Goal: Contribute content: Contribute content

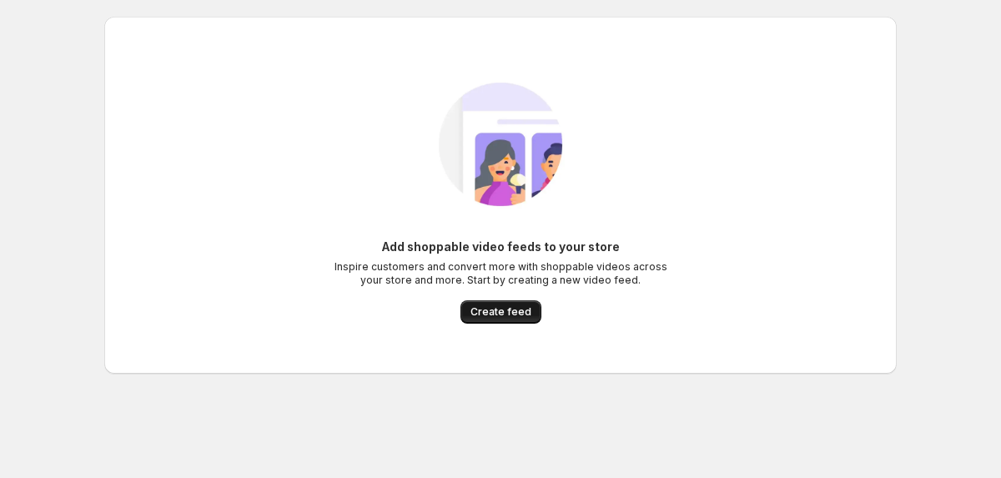
click at [521, 309] on span "Create feed" at bounding box center [500, 311] width 61 height 13
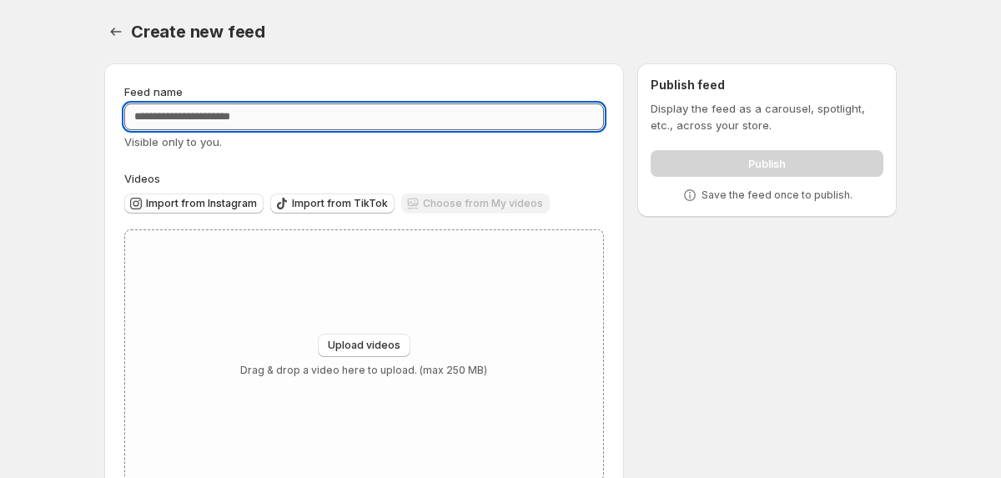
click at [260, 115] on input "Feed name" at bounding box center [364, 116] width 480 height 27
type input "*********"
click at [362, 341] on span "Upload videos" at bounding box center [364, 345] width 73 height 13
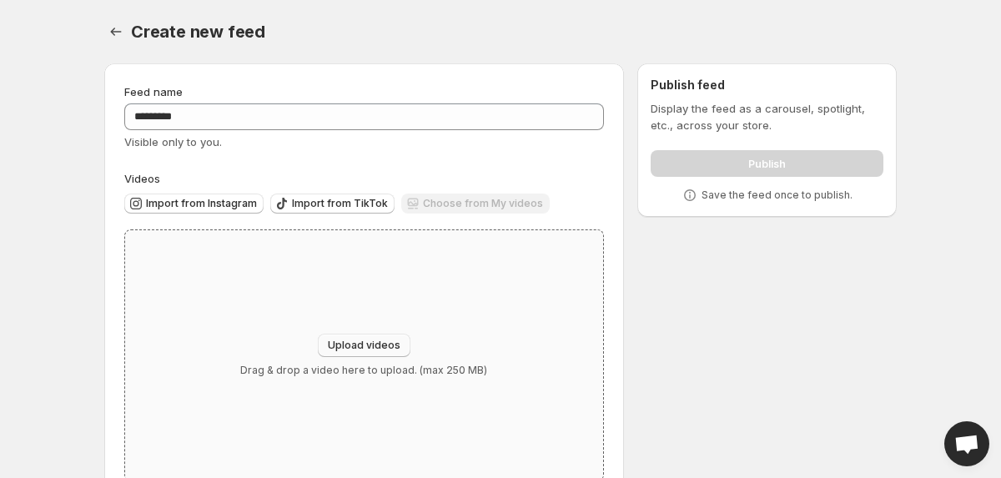
type input "**********"
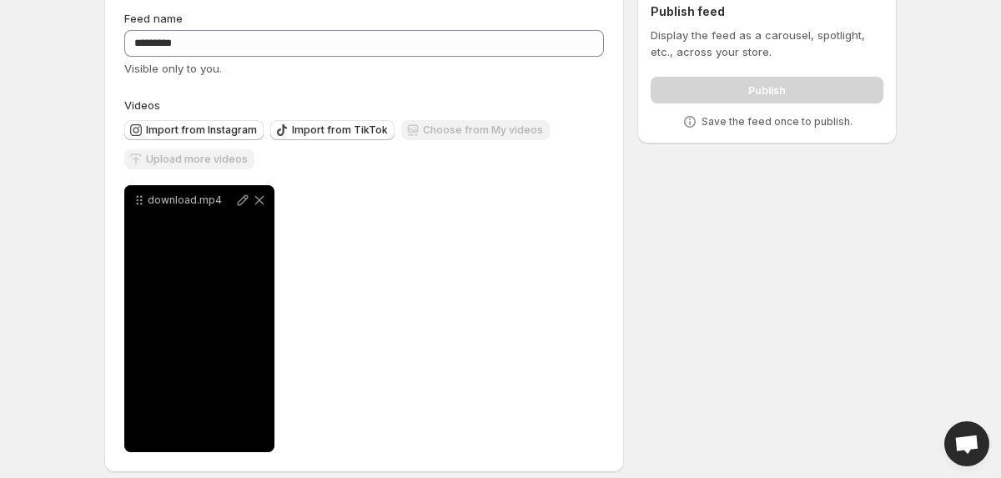
scroll to position [88, 0]
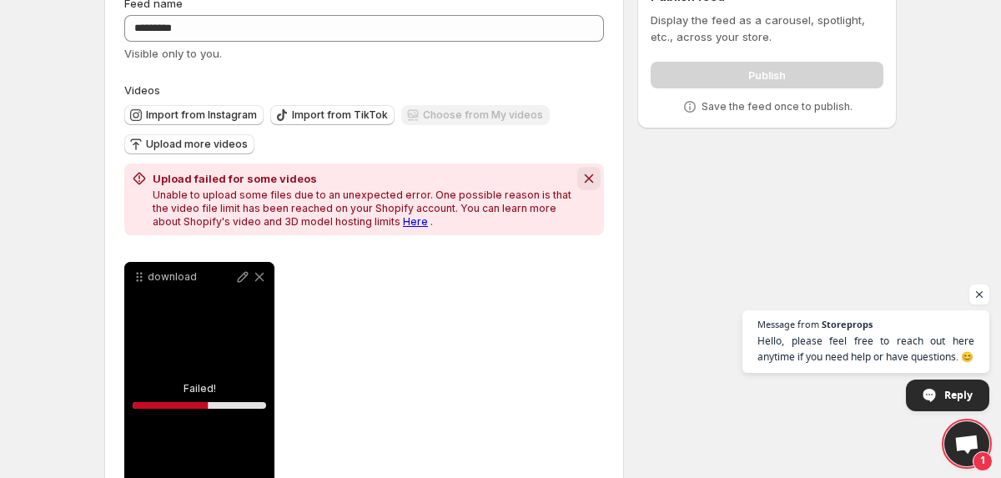
click at [587, 182] on icon "Dismiss notification" at bounding box center [589, 178] width 17 height 17
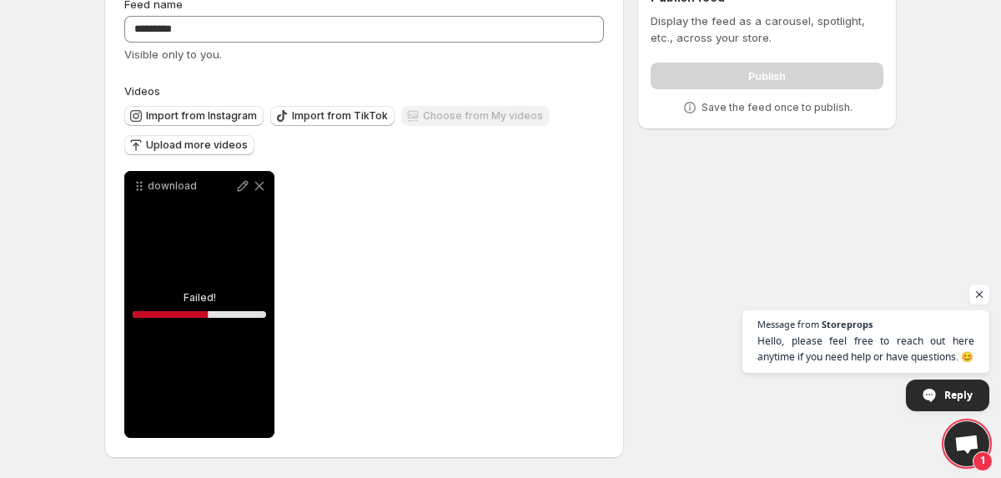
click at [243, 285] on div "download" at bounding box center [199, 304] width 150 height 267
click at [257, 186] on icon at bounding box center [259, 186] width 17 height 17
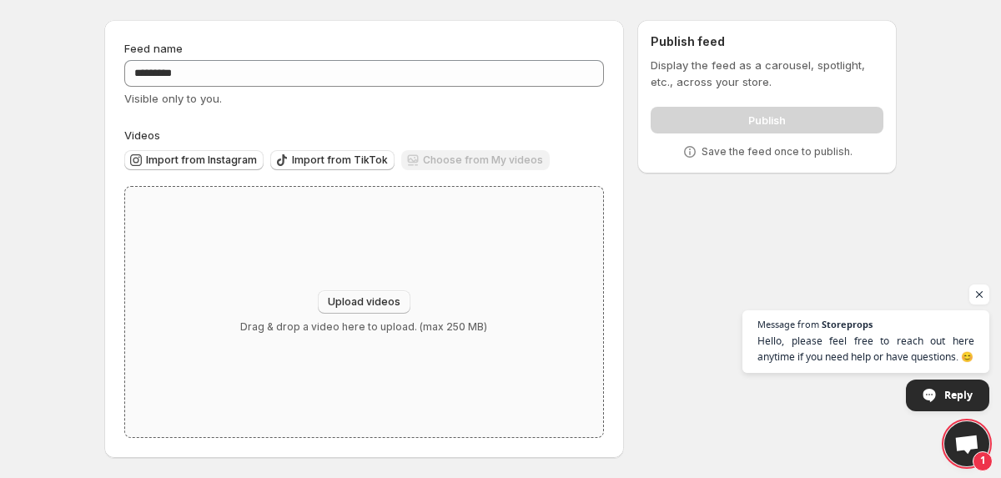
click at [344, 294] on button "Upload videos" at bounding box center [364, 301] width 93 height 23
type input "**********"
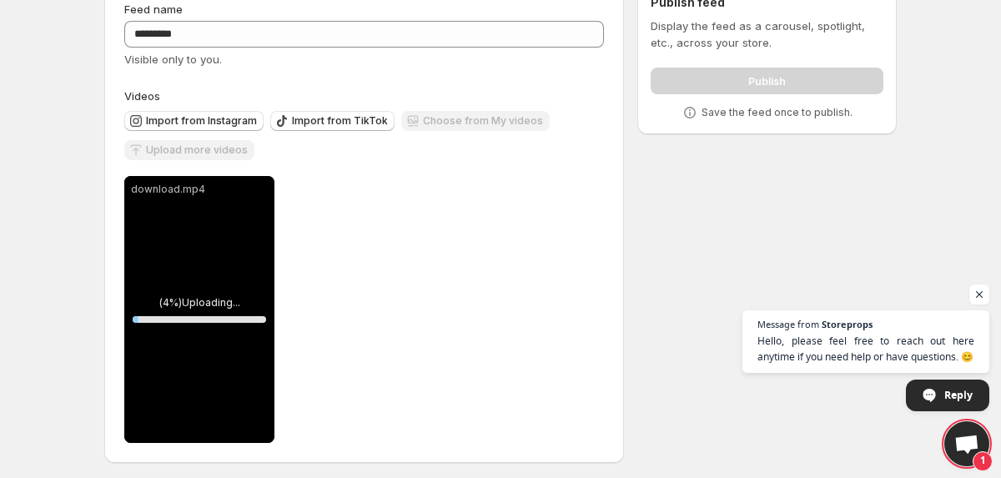
scroll to position [88, 0]
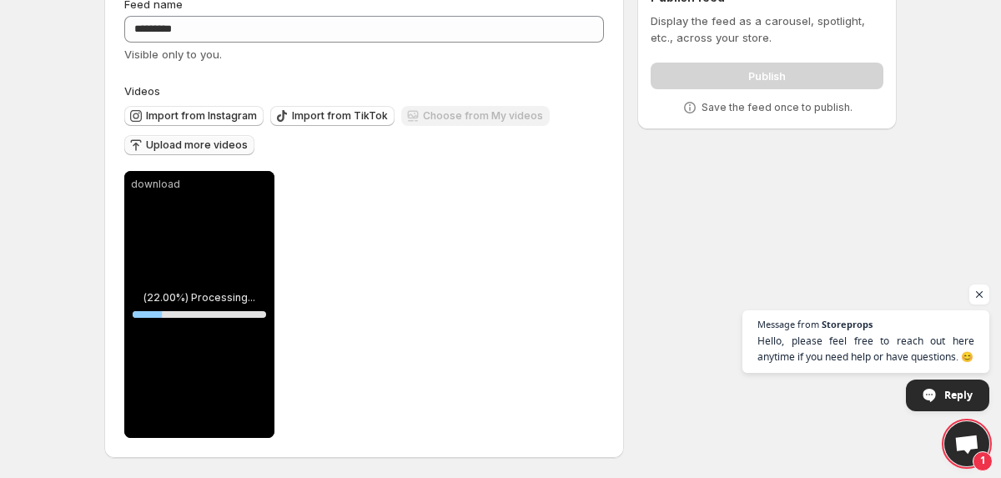
click at [235, 146] on span "Upload more videos" at bounding box center [197, 144] width 102 height 13
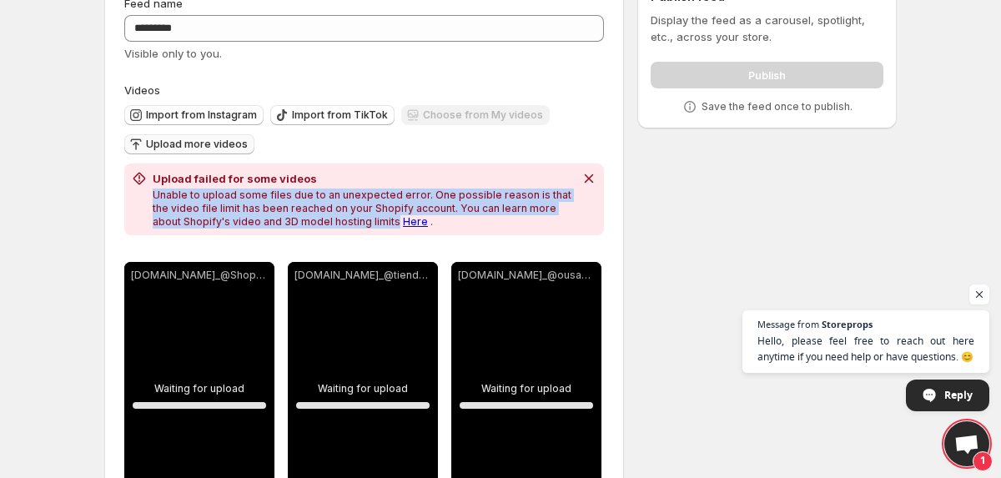
drag, startPoint x: 150, startPoint y: 194, endPoint x: 361, endPoint y: 223, distance: 212.9
click at [361, 223] on div "Upload failed for some videos Unable to upload some files due to an unexpected …" at bounding box center [352, 199] width 443 height 58
copy p "Unable to upload some files due to an unexpected error. One possible reason is …"
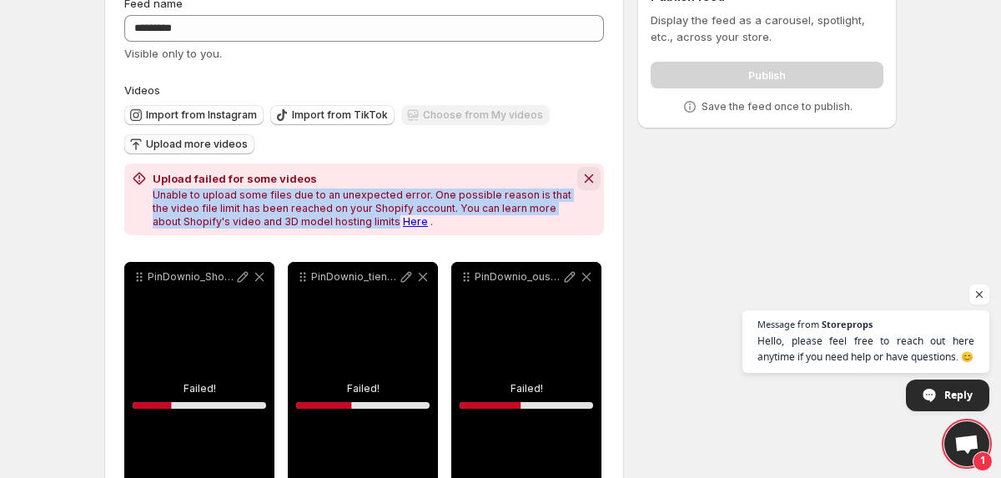
click at [592, 180] on icon "Dismiss notification" at bounding box center [589, 178] width 17 height 17
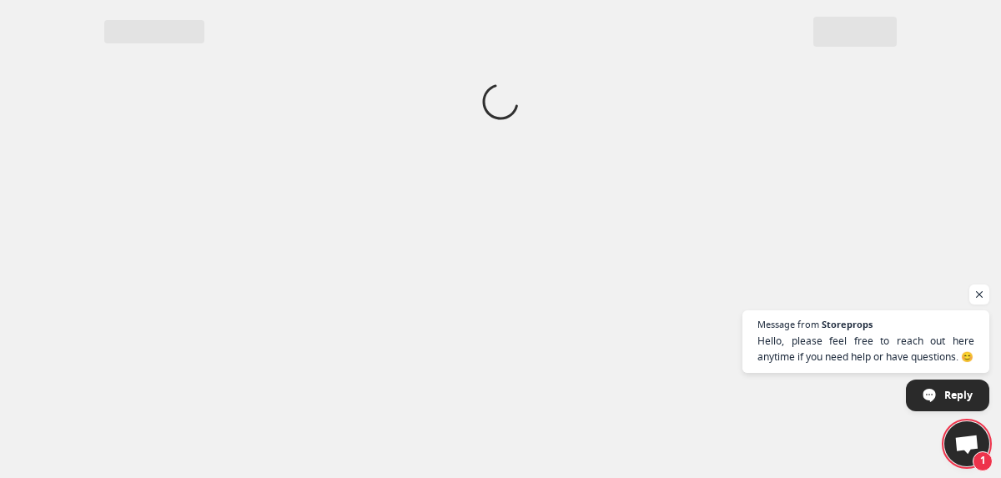
scroll to position [0, 0]
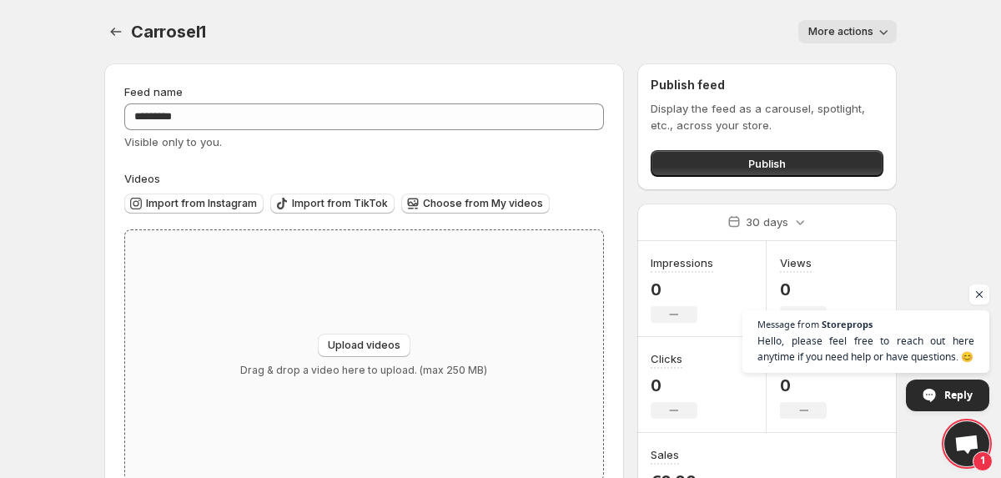
click at [305, 319] on div "Upload videos Drag & drop a video here to upload. (max 250 MB)" at bounding box center [364, 355] width 478 height 250
type input "**********"
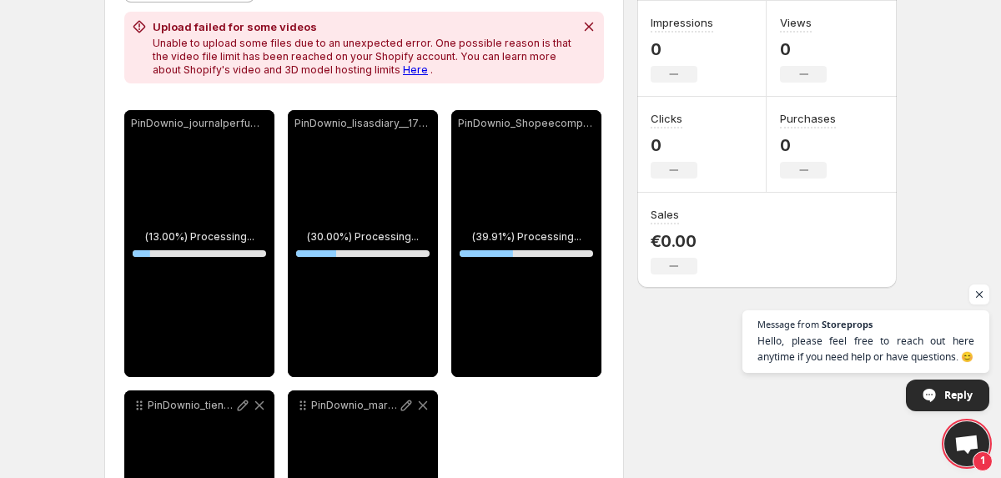
scroll to position [43, 0]
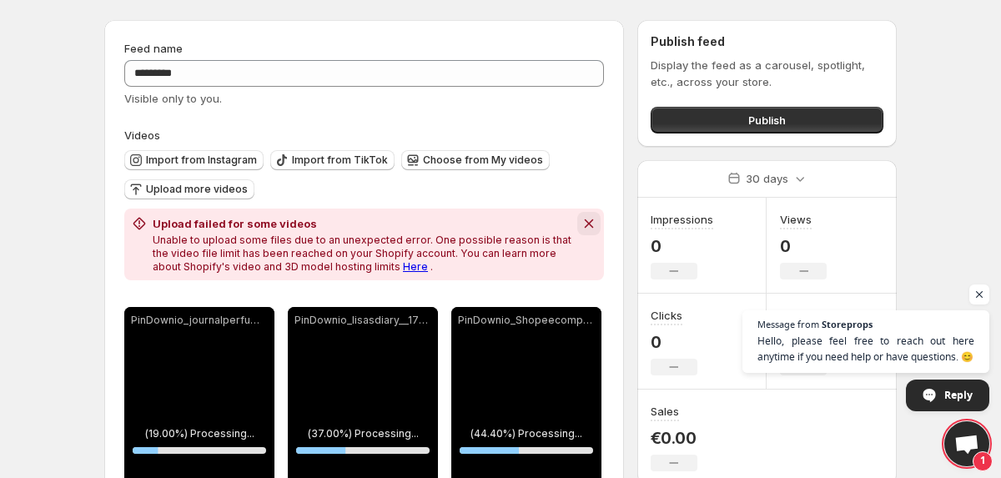
click at [581, 225] on icon "Dismiss notification" at bounding box center [589, 223] width 17 height 17
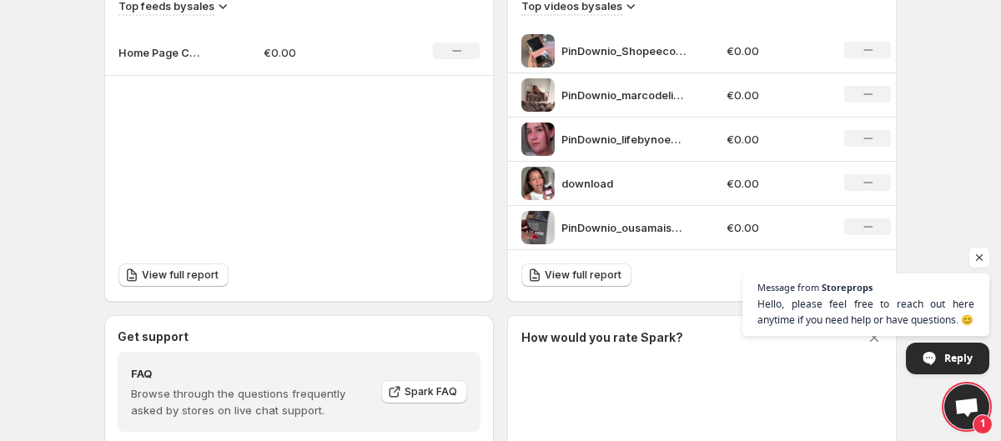
scroll to position [573, 0]
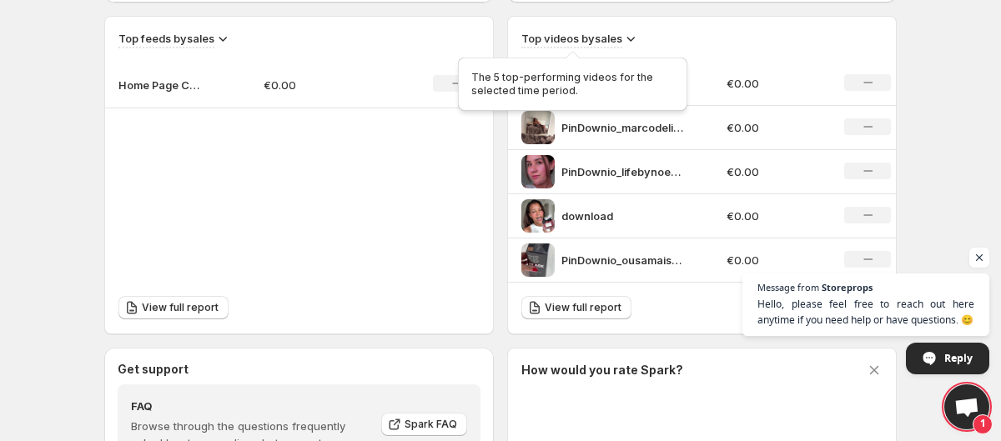
click at [617, 44] on h3 "Top videos by sales" at bounding box center [571, 38] width 101 height 17
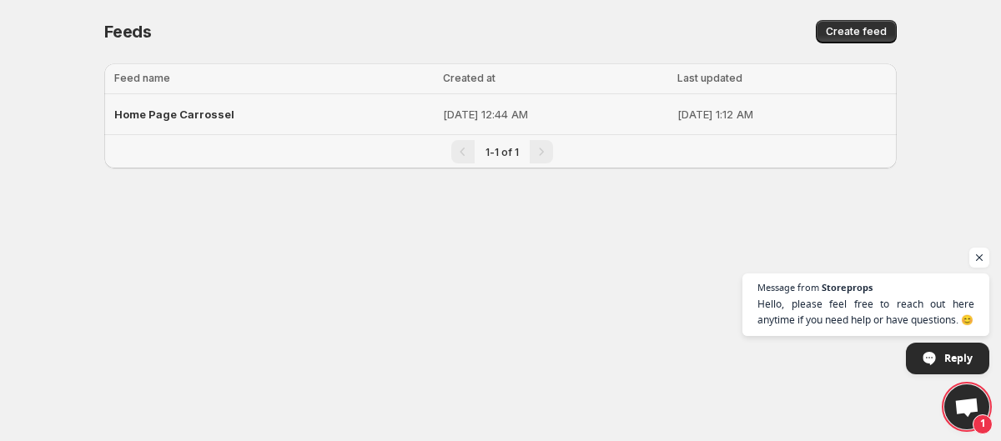
click at [199, 115] on span "Home Page Carrossel" at bounding box center [174, 114] width 120 height 13
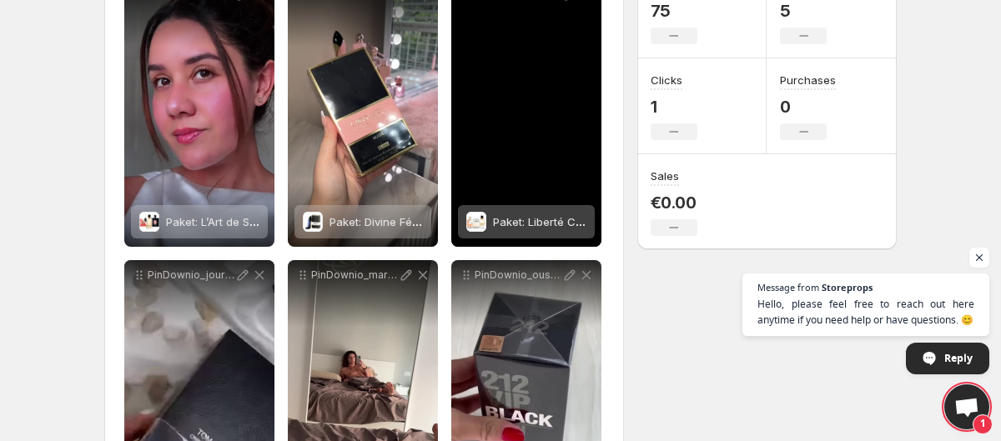
scroll to position [241, 0]
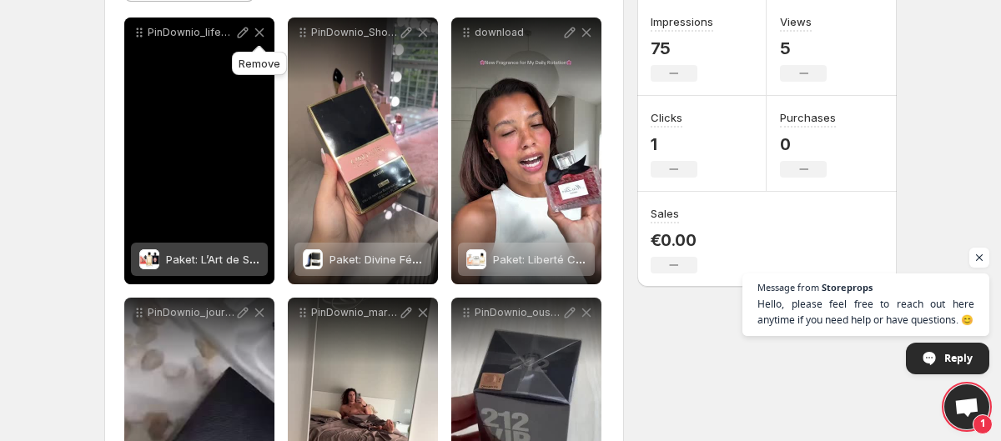
click at [255, 37] on icon at bounding box center [259, 32] width 9 height 9
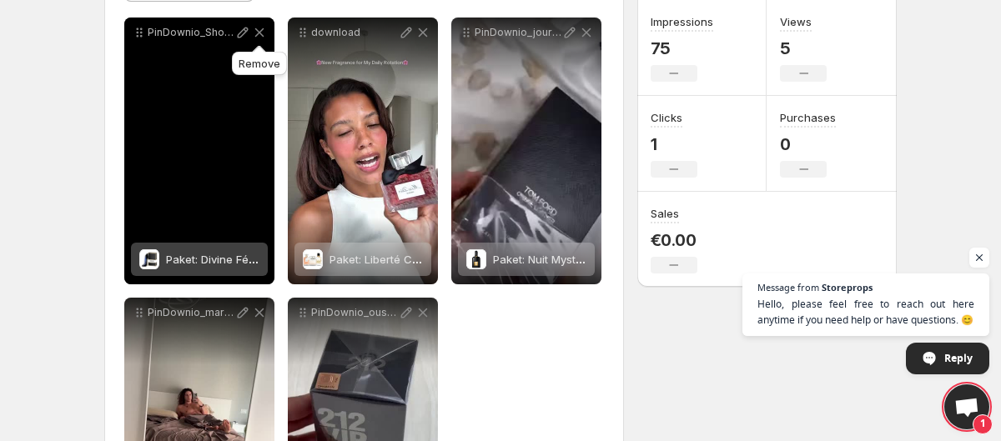
click at [259, 36] on icon at bounding box center [259, 32] width 17 height 17
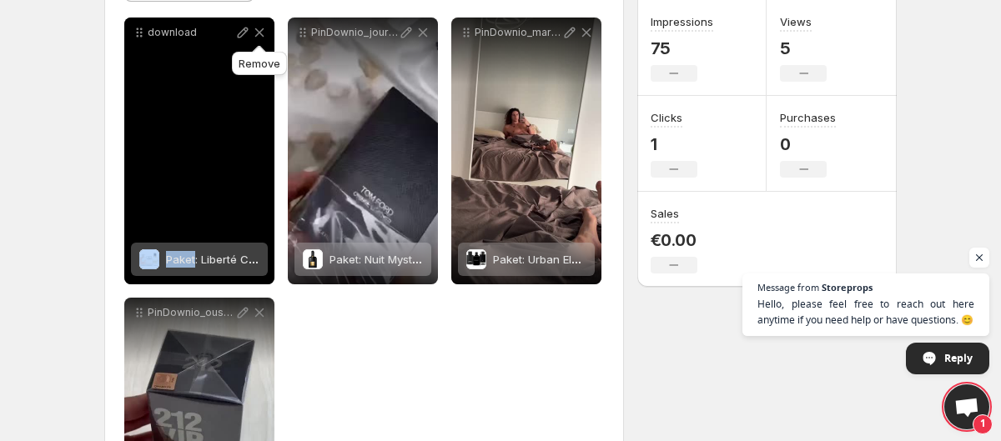
click at [259, 36] on icon at bounding box center [259, 32] width 17 height 17
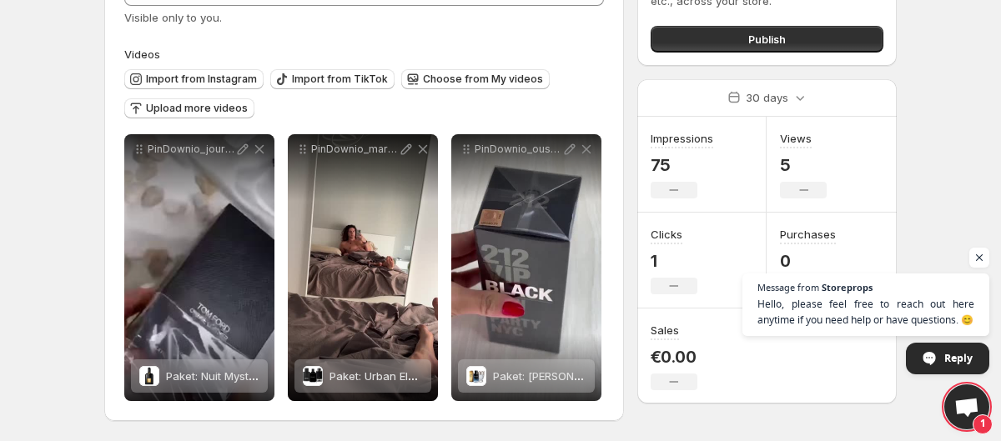
scroll to position [125, 0]
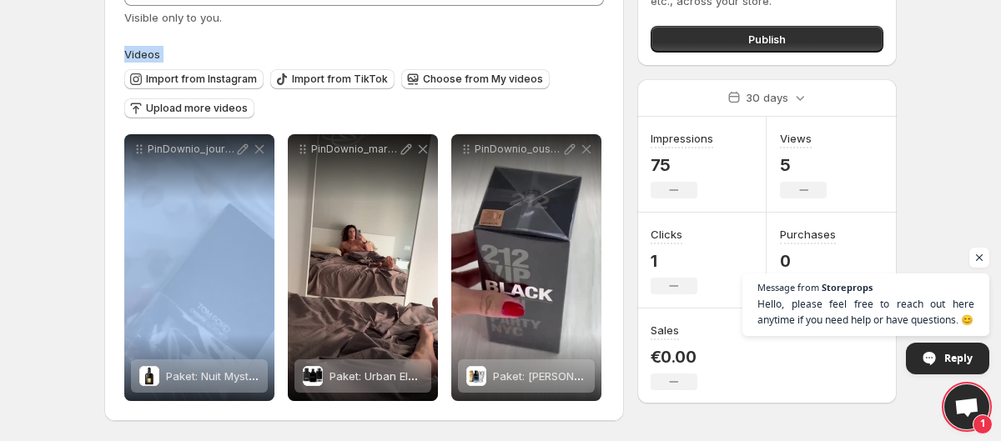
click at [259, 36] on div "**********" at bounding box center [364, 180] width 480 height 442
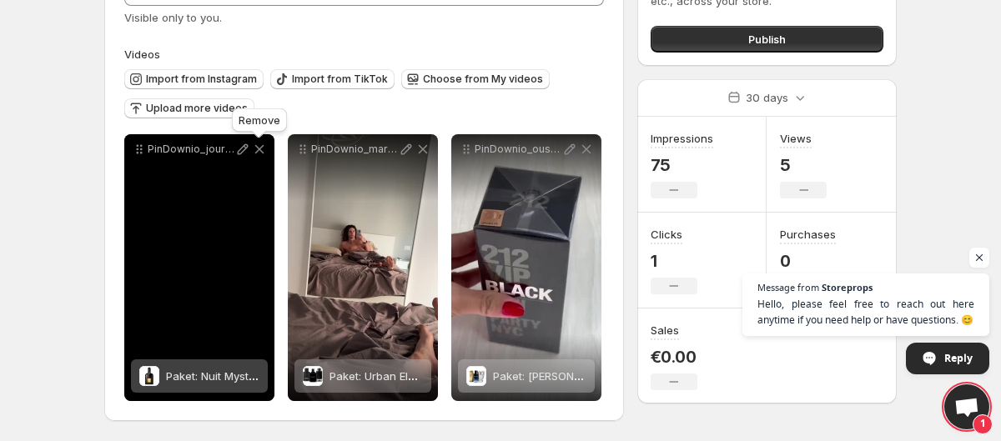
click at [260, 150] on icon at bounding box center [259, 149] width 9 height 9
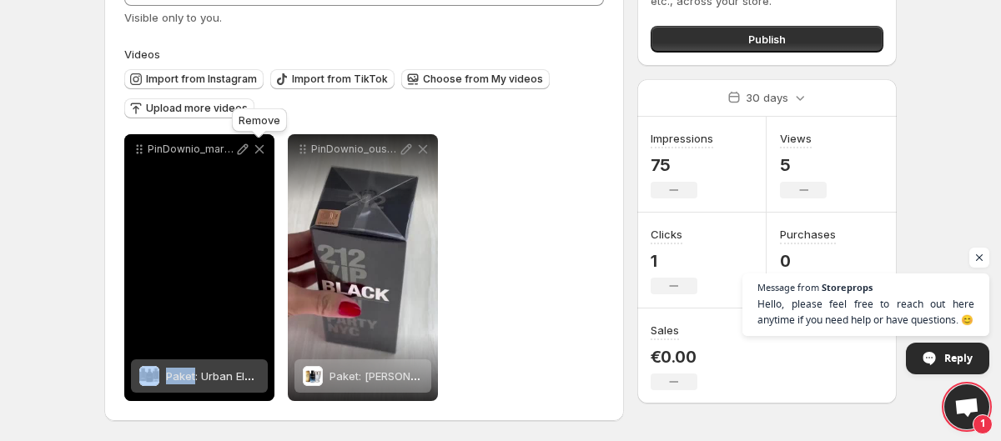
click at [260, 150] on icon at bounding box center [259, 149] width 9 height 9
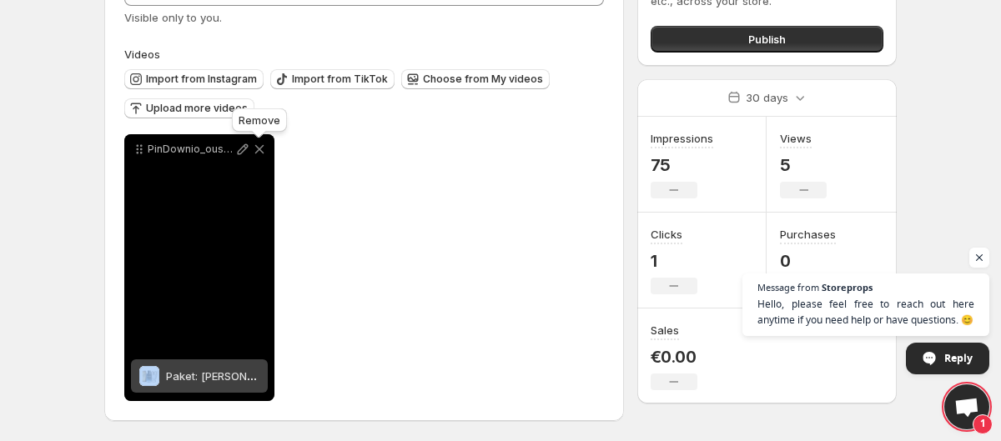
click at [260, 150] on icon at bounding box center [259, 149] width 9 height 9
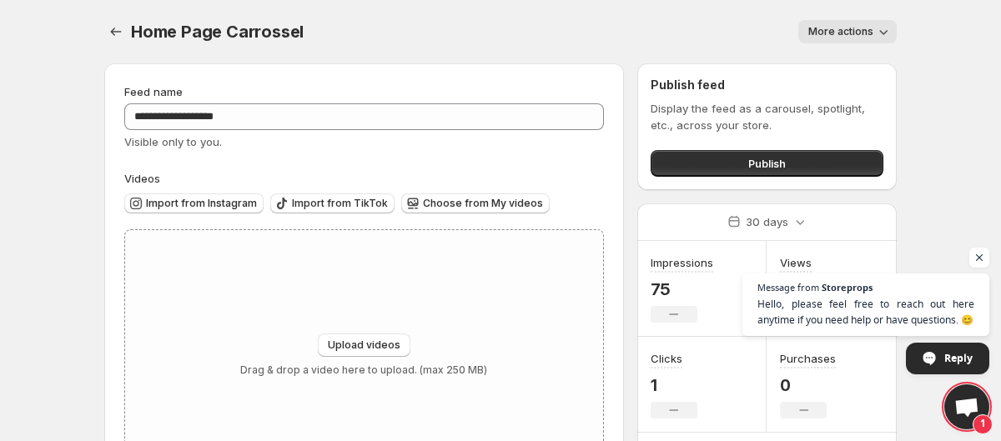
scroll to position [87, 0]
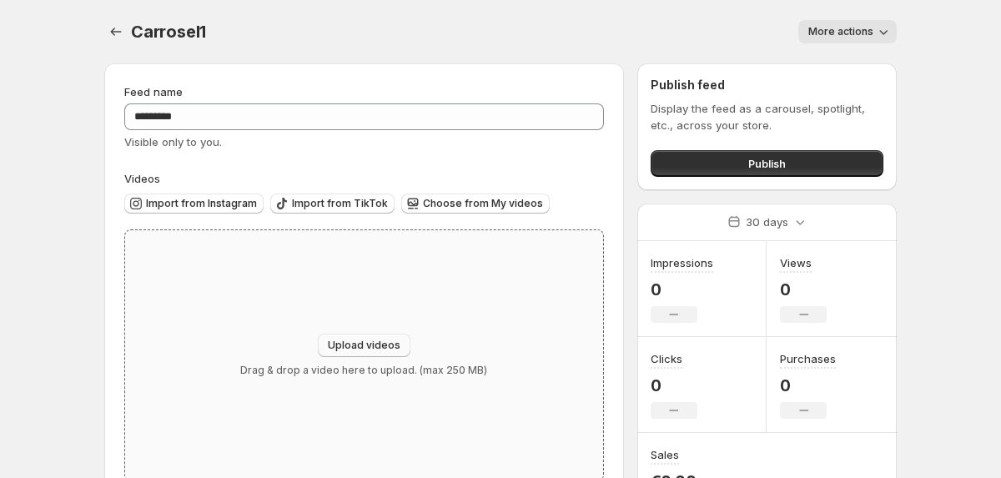
click at [327, 336] on button "Upload videos" at bounding box center [364, 345] width 93 height 23
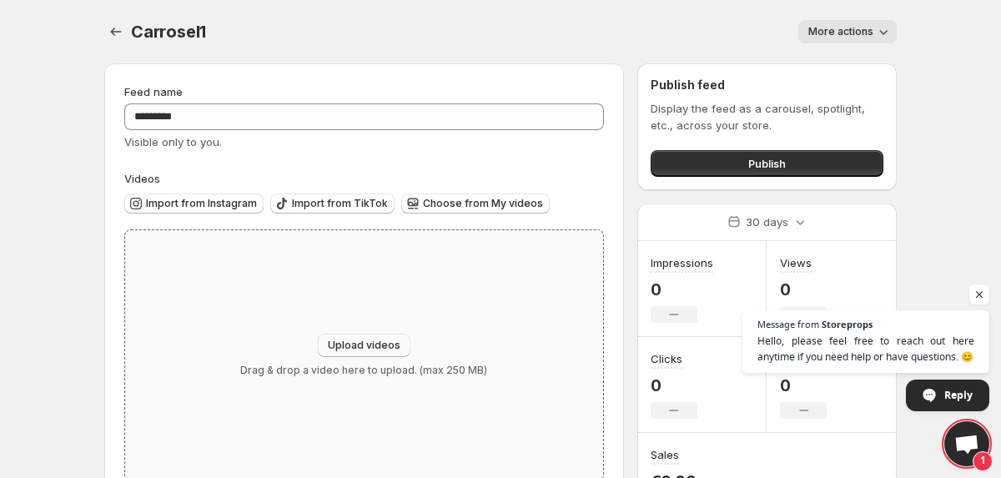
type input "**********"
click at [366, 339] on button "Upload videos" at bounding box center [364, 345] width 93 height 23
type input "**********"
click at [436, 204] on span "Choose from My videos" at bounding box center [483, 203] width 120 height 13
click at [114, 31] on icon "Settings" at bounding box center [116, 31] width 17 height 17
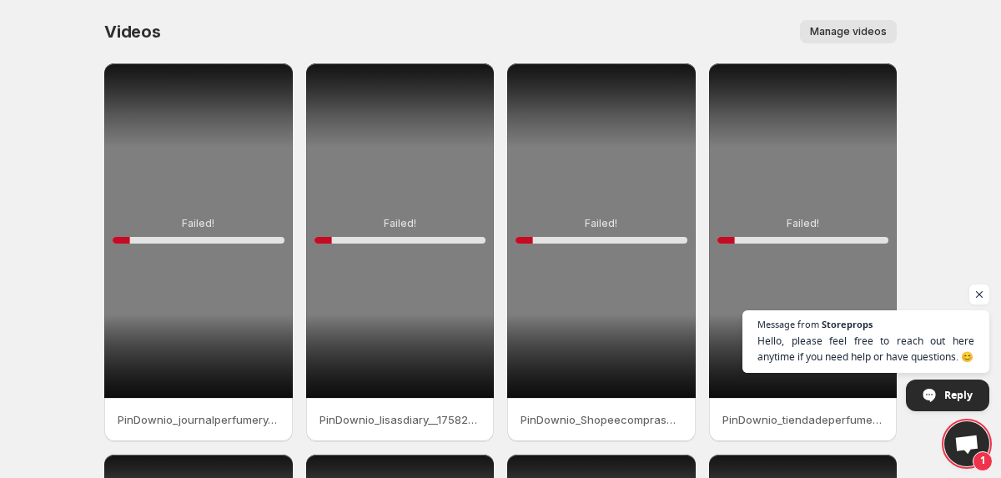
click at [835, 33] on span "Manage videos" at bounding box center [848, 31] width 77 height 13
click at [218, 266] on div "Failed! 10 %" at bounding box center [198, 230] width 189 height 334
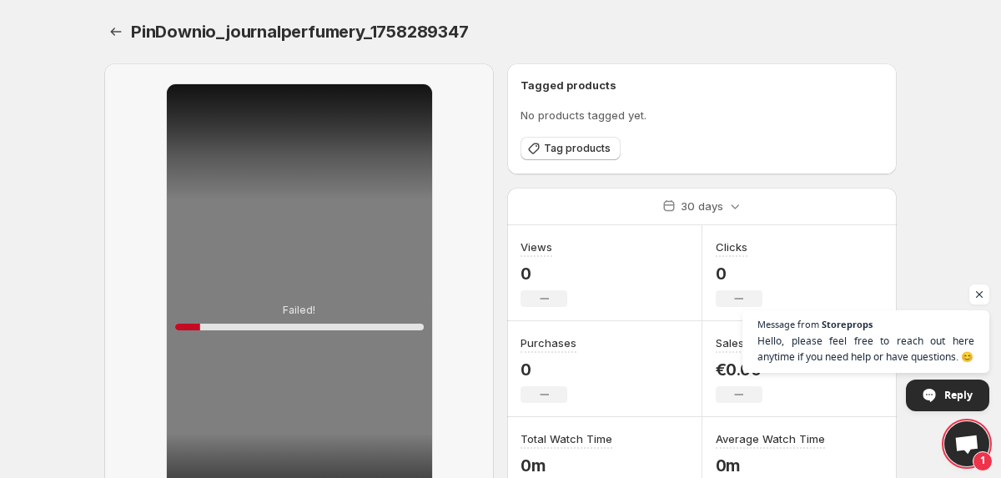
scroll to position [196, 0]
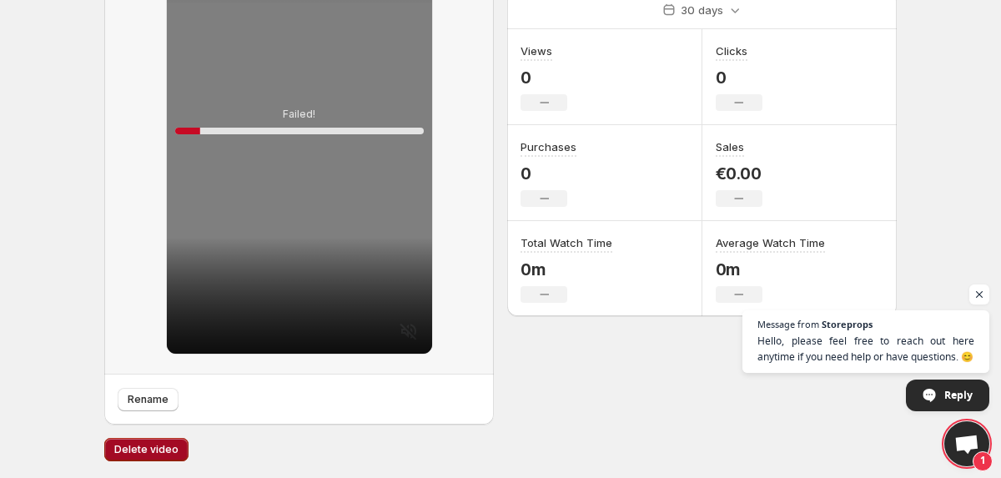
click at [171, 445] on span "Delete video" at bounding box center [146, 449] width 64 height 13
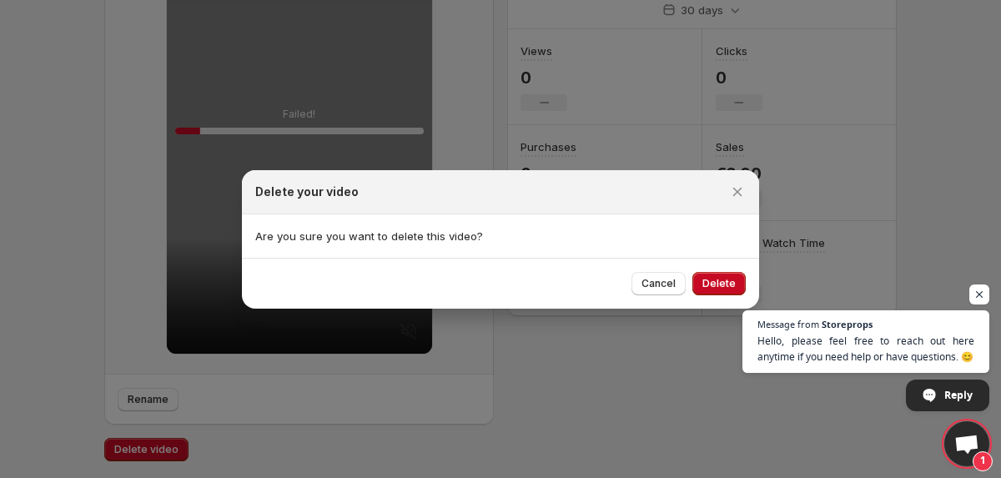
click at [698, 325] on div at bounding box center [500, 239] width 1001 height 478
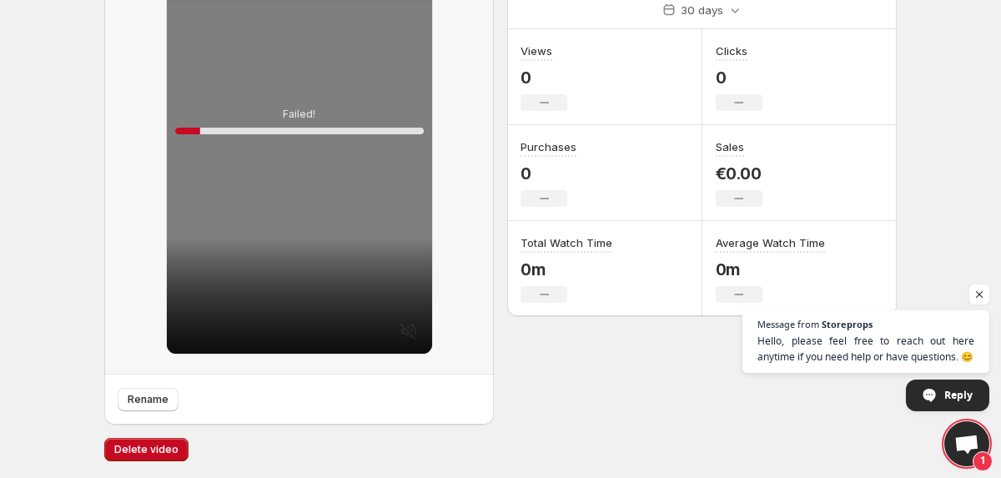
click at [709, 294] on div "Average Watch Time 0m No change" at bounding box center [799, 268] width 195 height 95
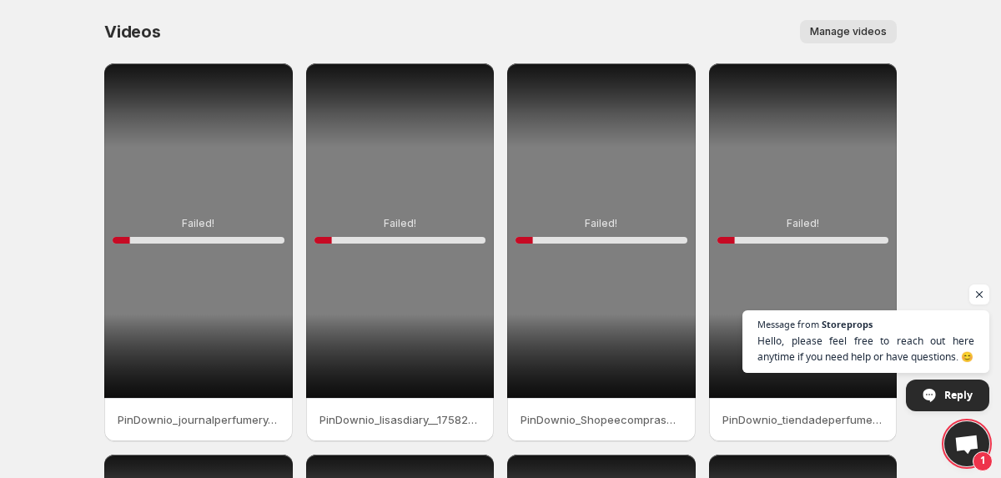
click at [683, 29] on div "Manage videos" at bounding box center [539, 31] width 716 height 23
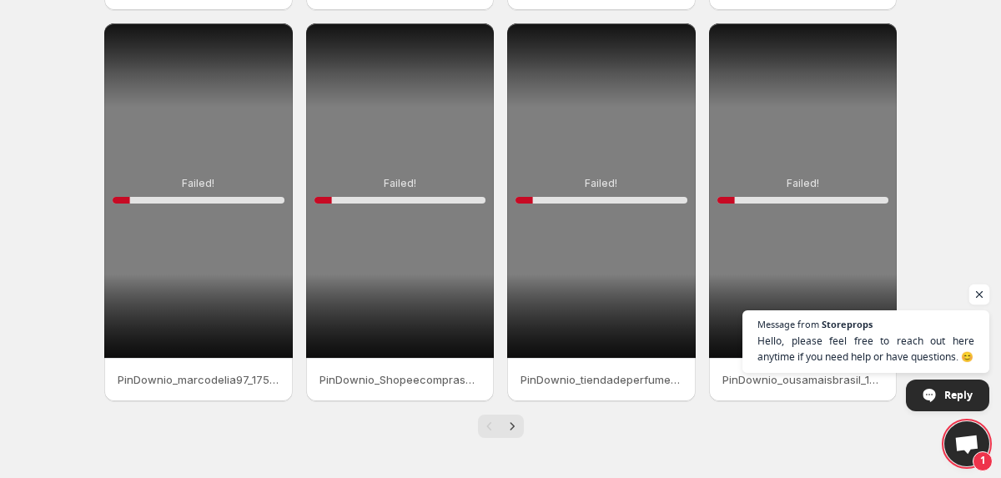
click at [978, 300] on span "Open chat" at bounding box center [979, 294] width 21 height 21
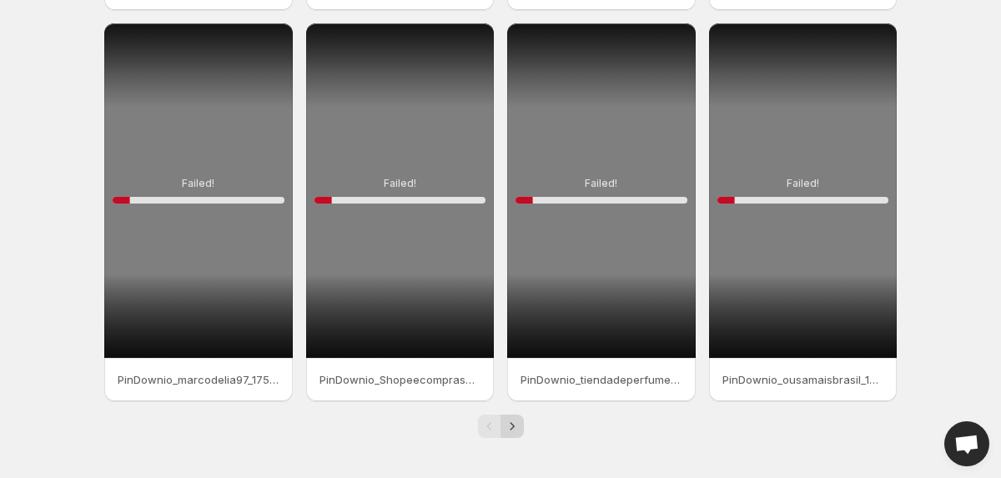
click at [517, 420] on icon "Next" at bounding box center [512, 426] width 17 height 17
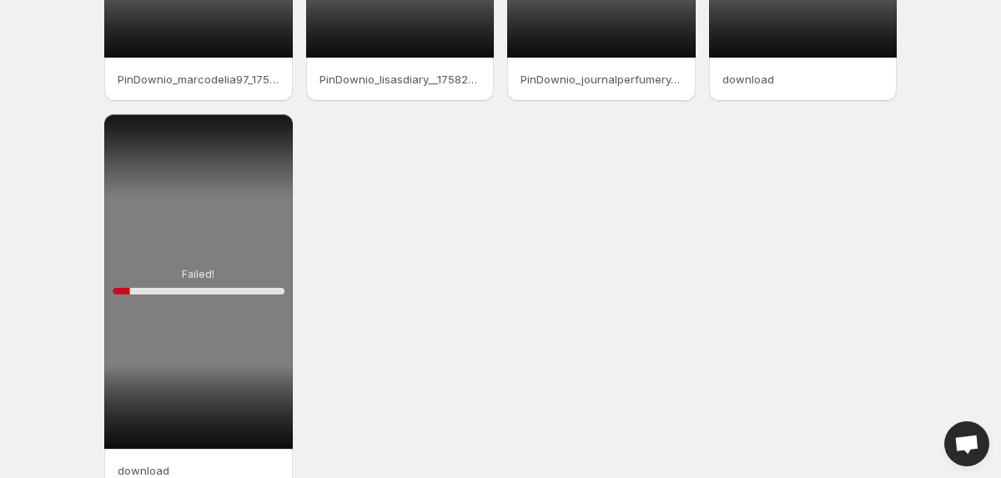
scroll to position [315, 0]
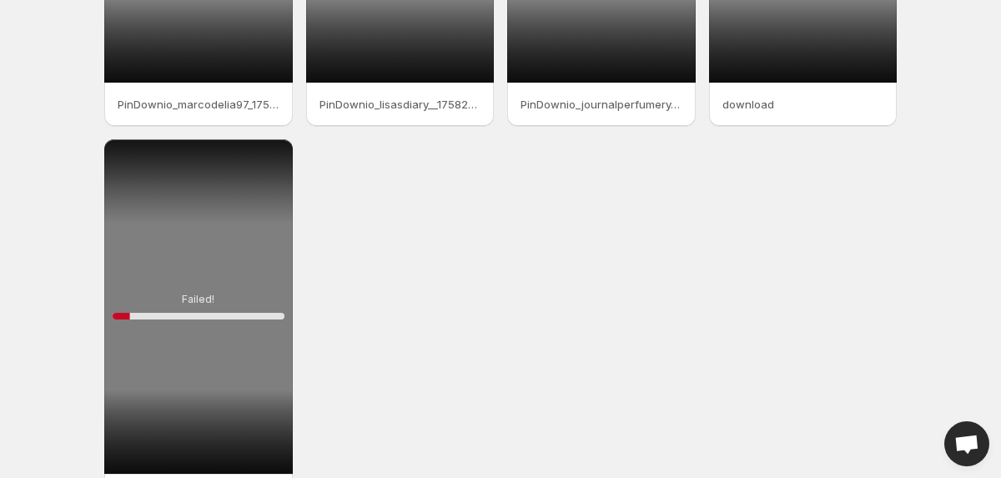
click at [280, 158] on div "Failed! 10 %" at bounding box center [198, 306] width 189 height 334
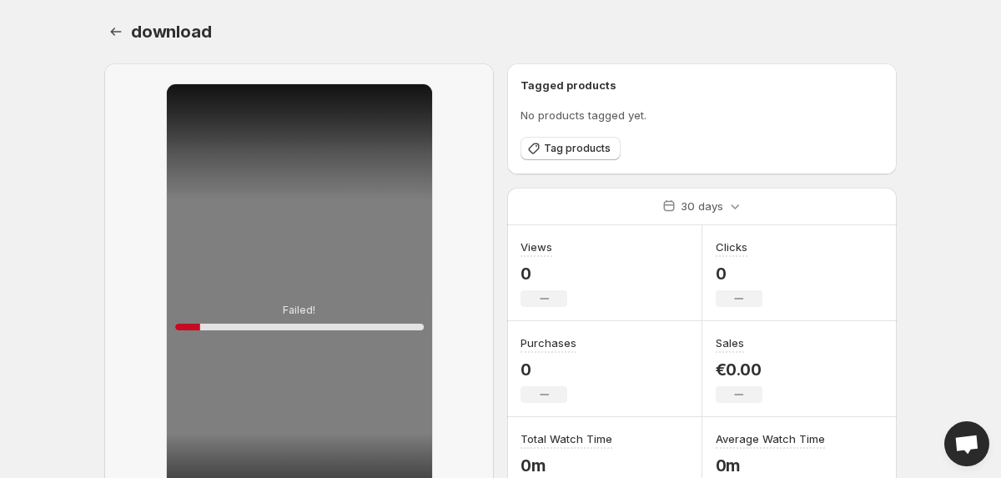
scroll to position [196, 0]
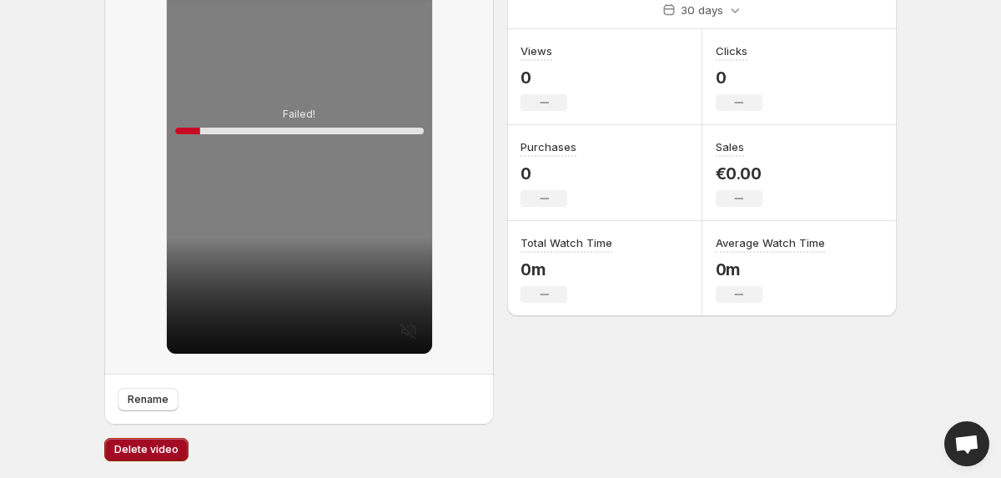
click at [157, 447] on span "Delete video" at bounding box center [146, 449] width 64 height 13
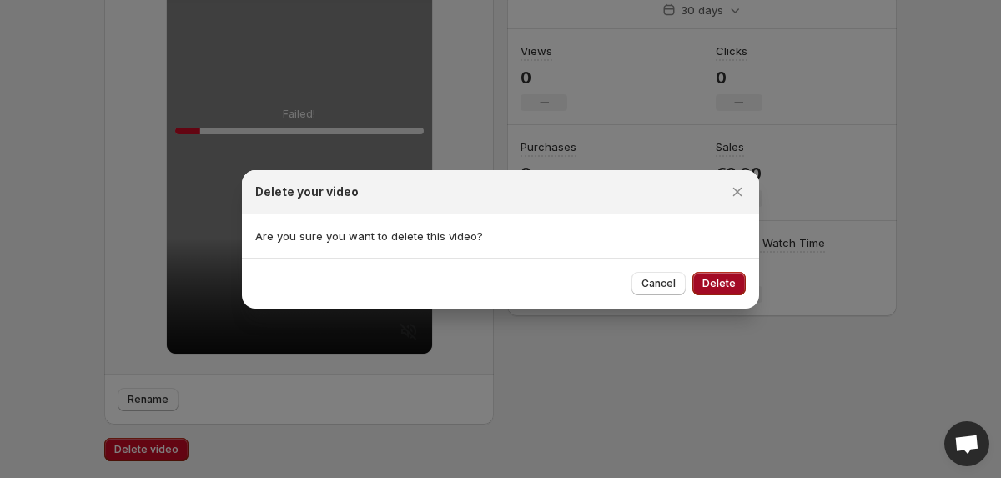
click at [724, 277] on span "Delete" at bounding box center [718, 283] width 33 height 13
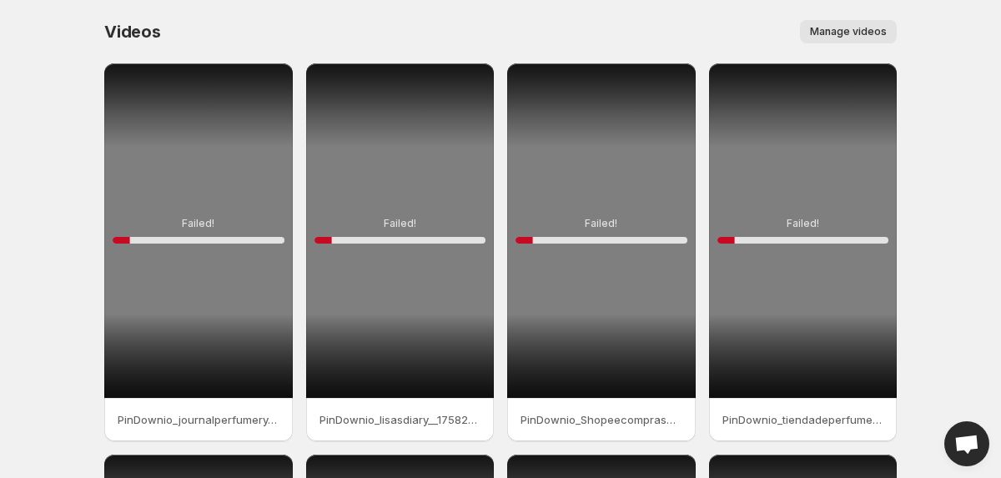
click at [226, 309] on div "Failed! 10 %" at bounding box center [198, 230] width 189 height 334
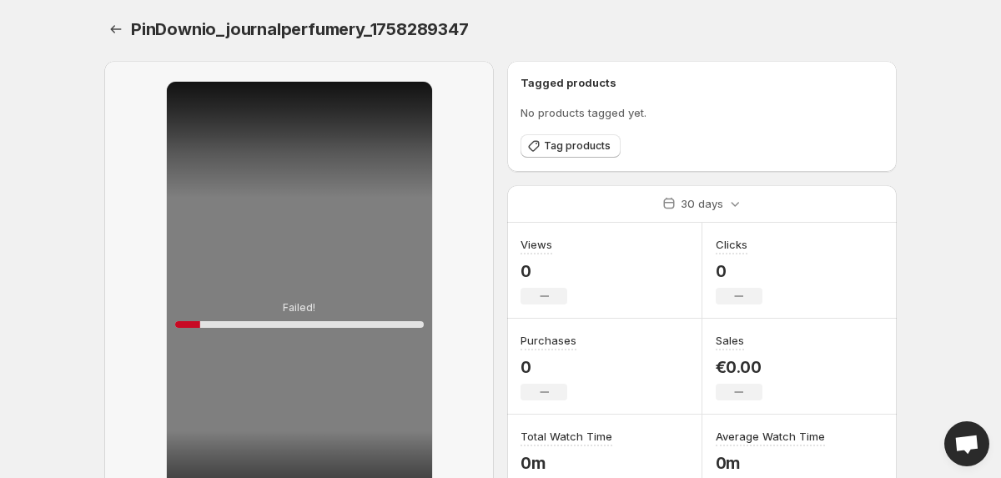
scroll to position [196, 0]
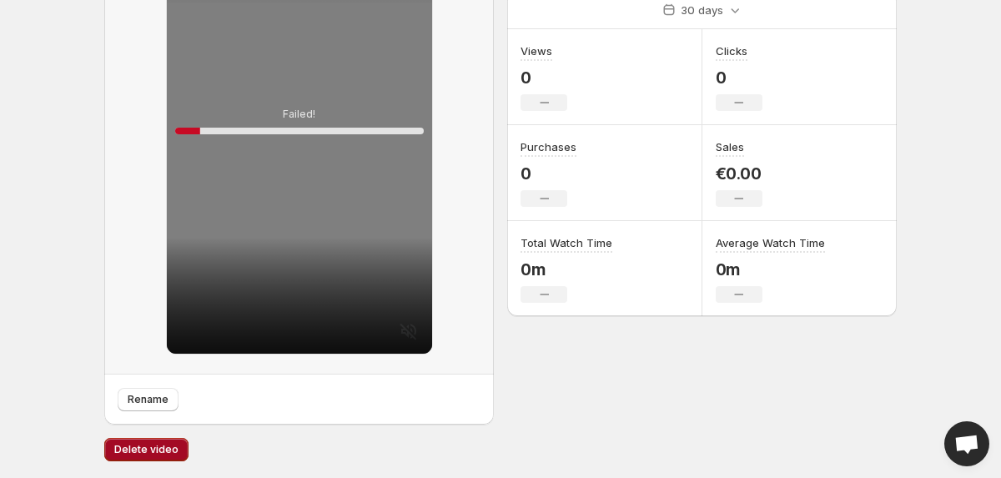
click at [150, 446] on span "Delete video" at bounding box center [146, 449] width 64 height 13
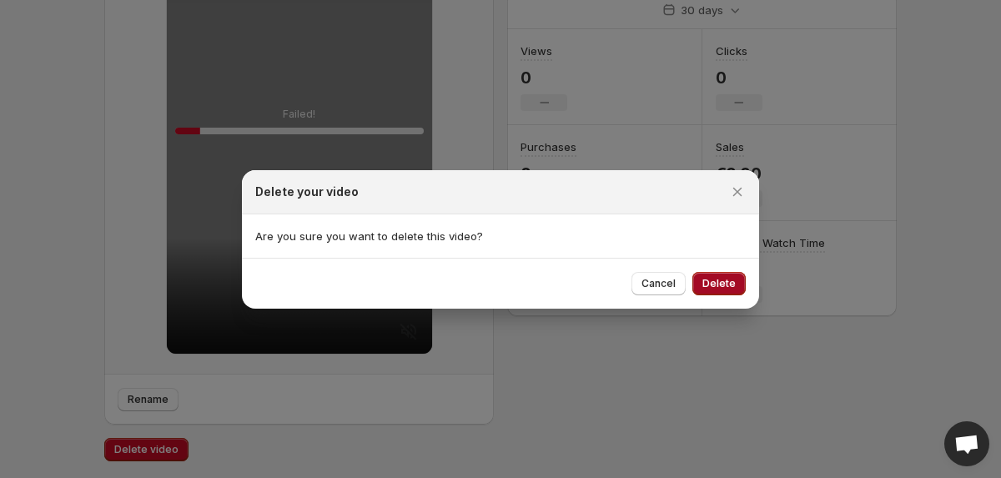
click at [721, 282] on span "Delete" at bounding box center [718, 283] width 33 height 13
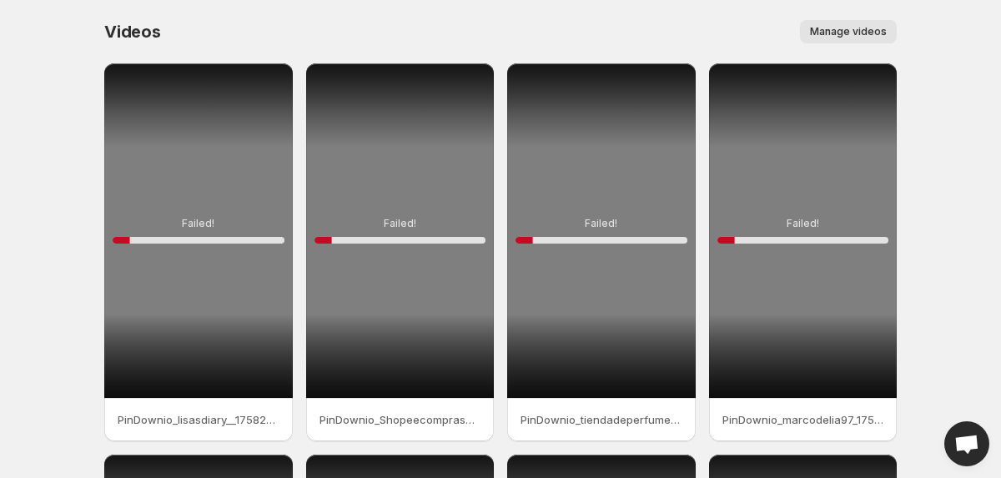
click at [172, 400] on div "PinDownio_lisasdiary__1758289491" at bounding box center [198, 419] width 189 height 43
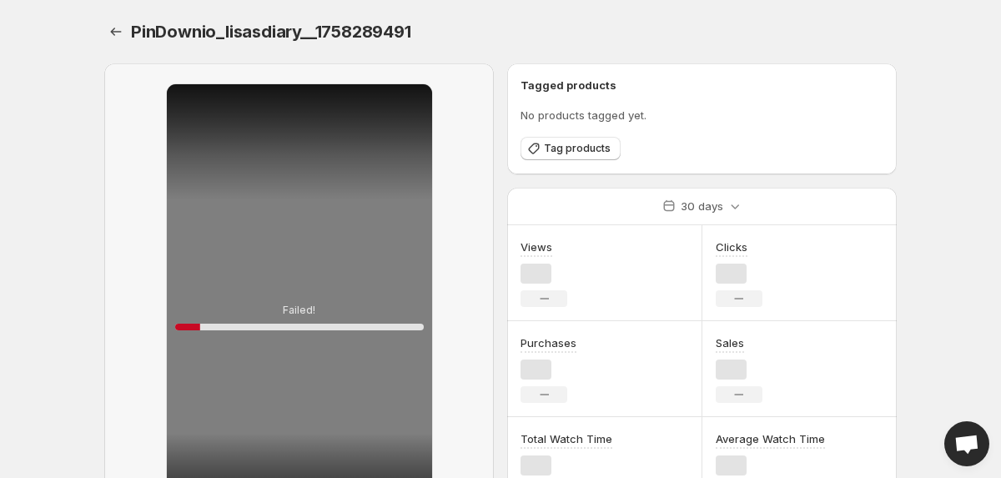
scroll to position [196, 0]
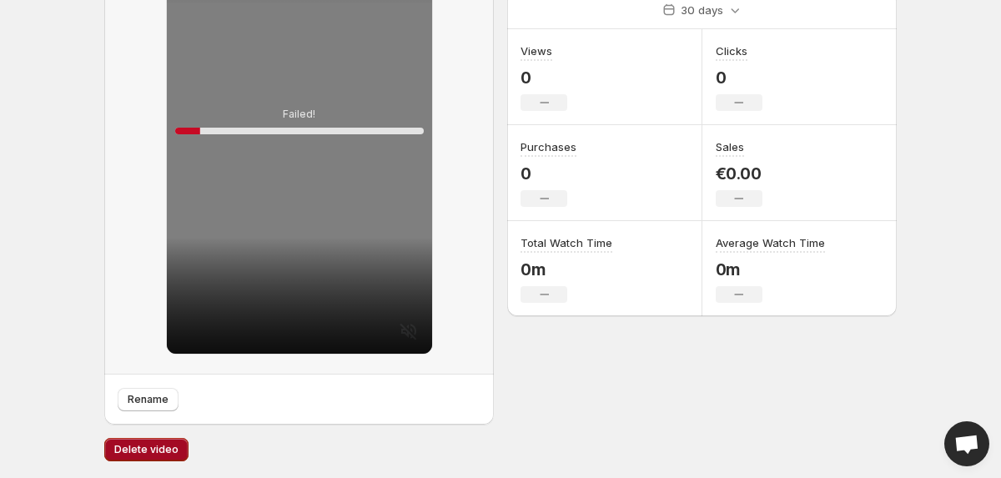
click at [159, 447] on span "Delete video" at bounding box center [146, 449] width 64 height 13
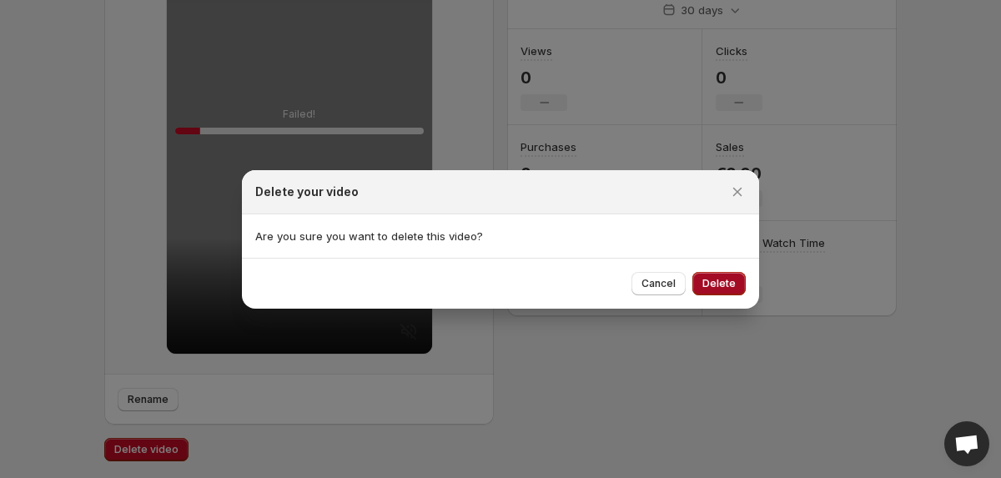
click at [708, 280] on span "Delete" at bounding box center [718, 283] width 33 height 13
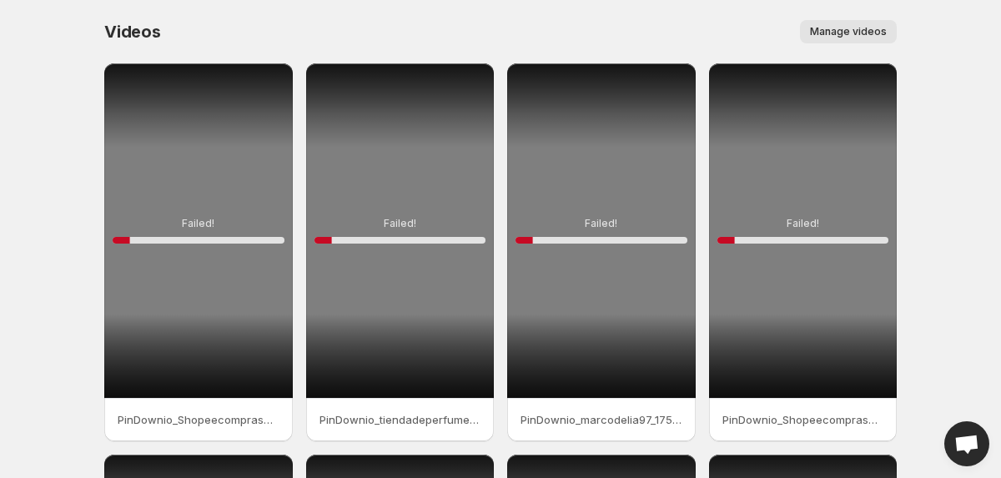
click at [215, 267] on div "Failed! 10 %" at bounding box center [198, 230] width 189 height 334
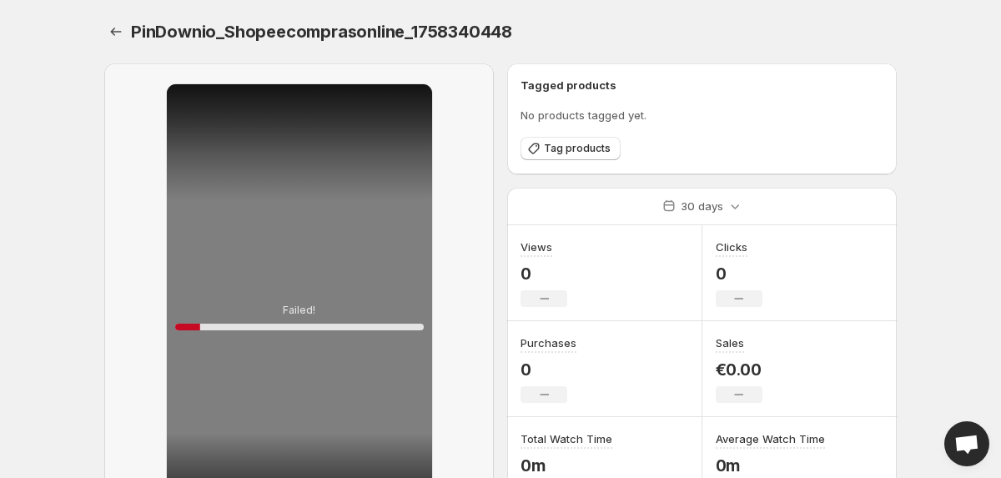
scroll to position [196, 0]
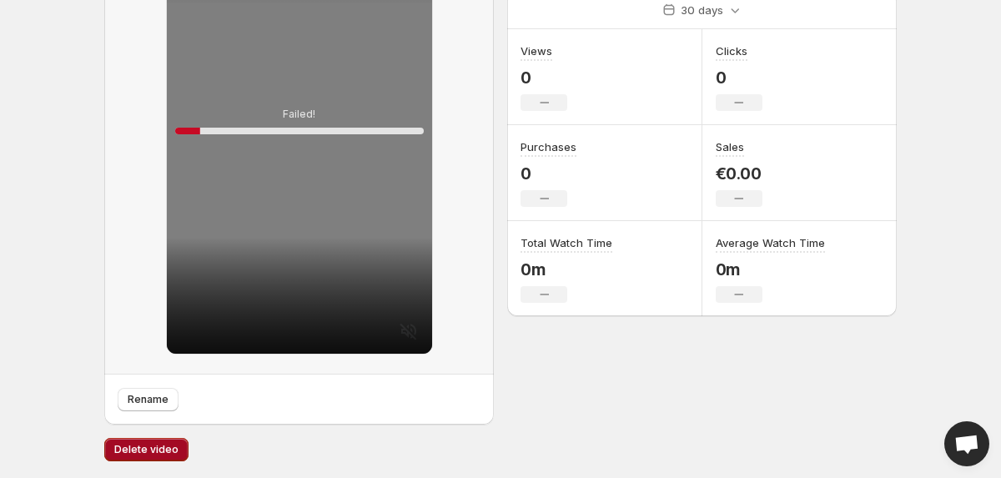
click at [143, 460] on button "Delete video" at bounding box center [146, 449] width 84 height 23
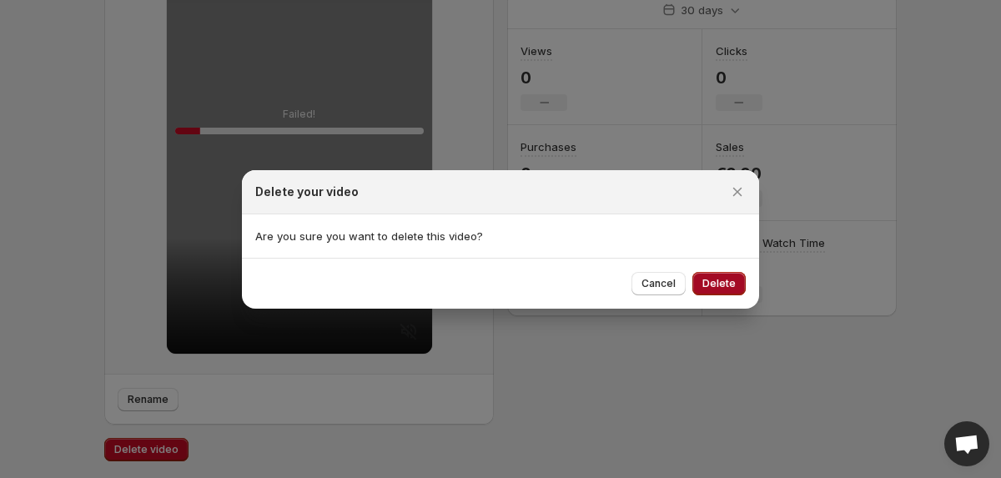
click at [715, 292] on button "Delete" at bounding box center [718, 283] width 53 height 23
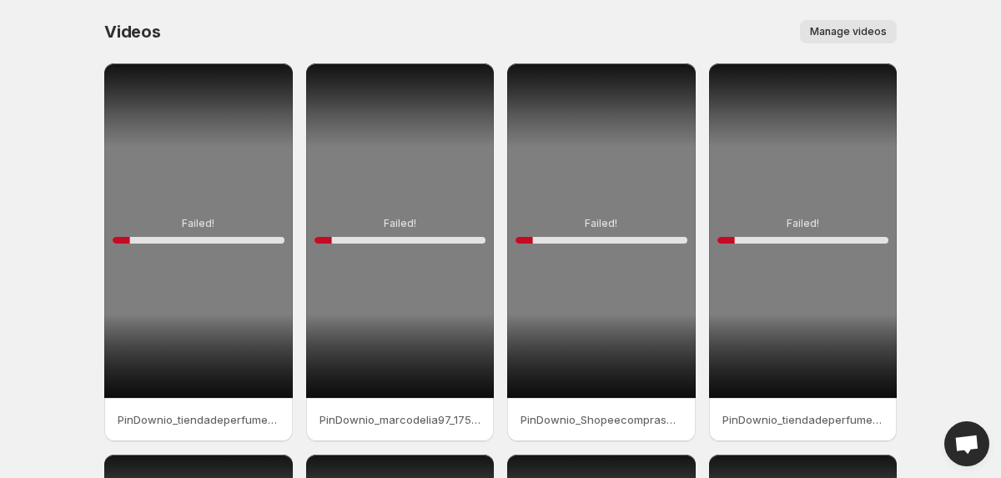
click at [242, 218] on div "Failed! 10 %" at bounding box center [198, 230] width 189 height 334
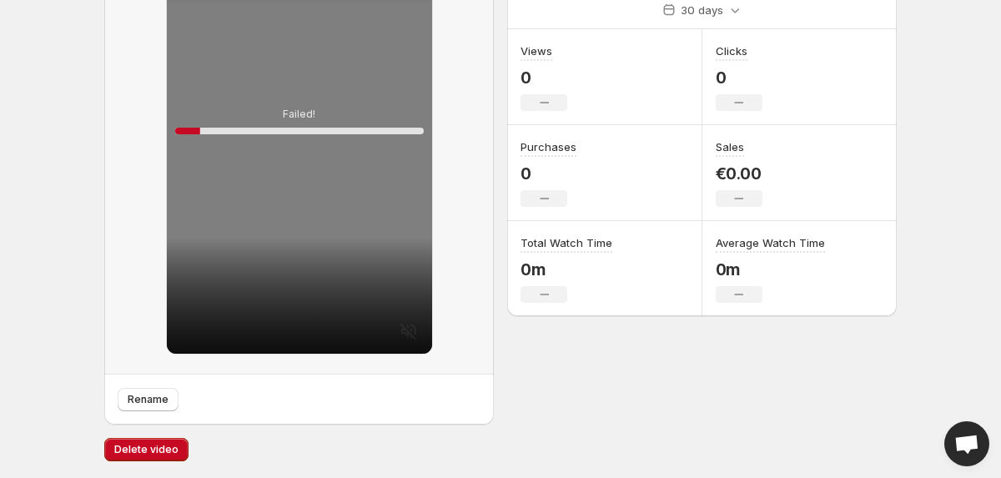
click at [157, 375] on div "Failed! 10 %" at bounding box center [299, 120] width 390 height 507
click at [108, 450] on button "Delete video" at bounding box center [146, 449] width 84 height 23
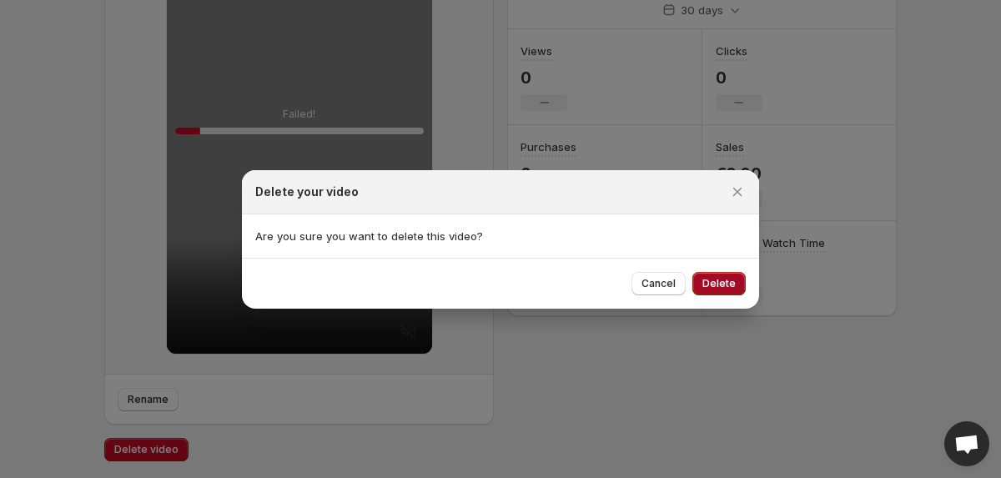
click at [716, 279] on span "Delete" at bounding box center [718, 283] width 33 height 13
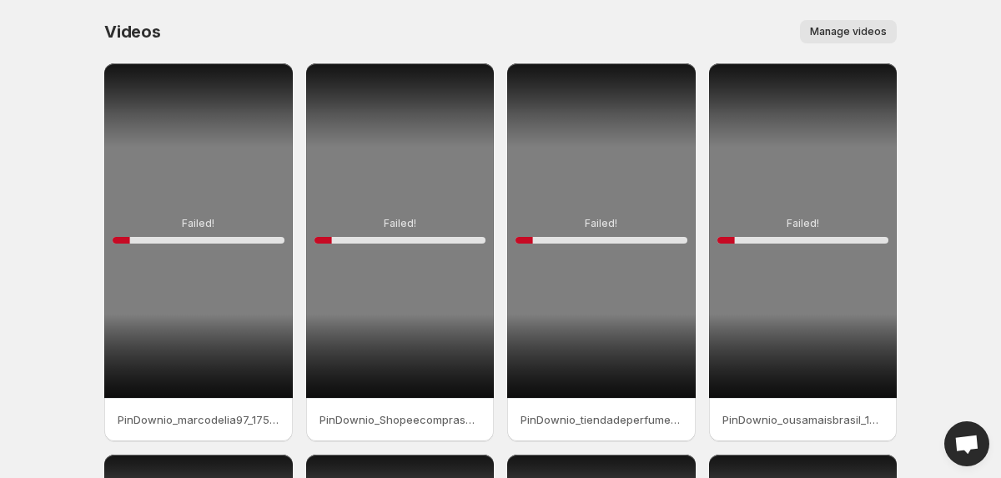
click at [245, 365] on div "Failed! 10 %" at bounding box center [198, 230] width 189 height 334
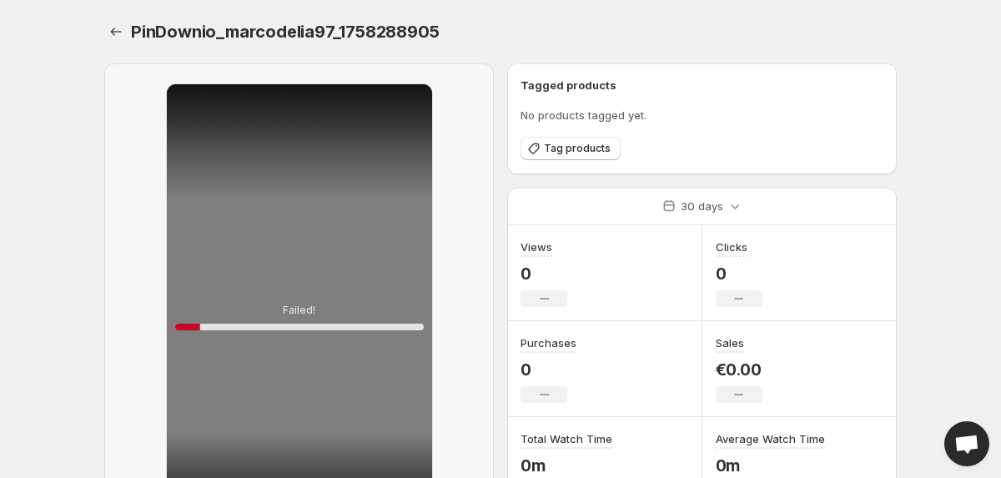
click at [158, 456] on div "Failed! 10 %" at bounding box center [299, 316] width 390 height 507
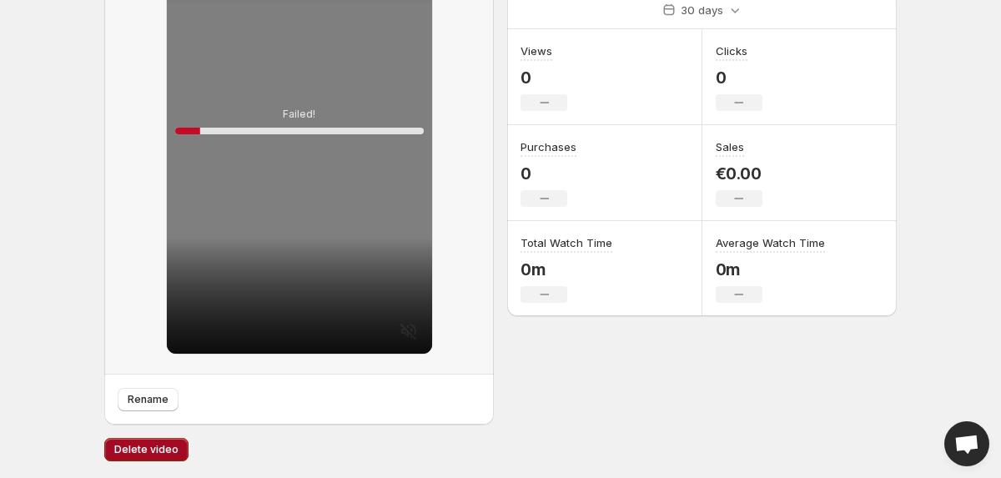
click at [151, 452] on span "Delete video" at bounding box center [146, 449] width 64 height 13
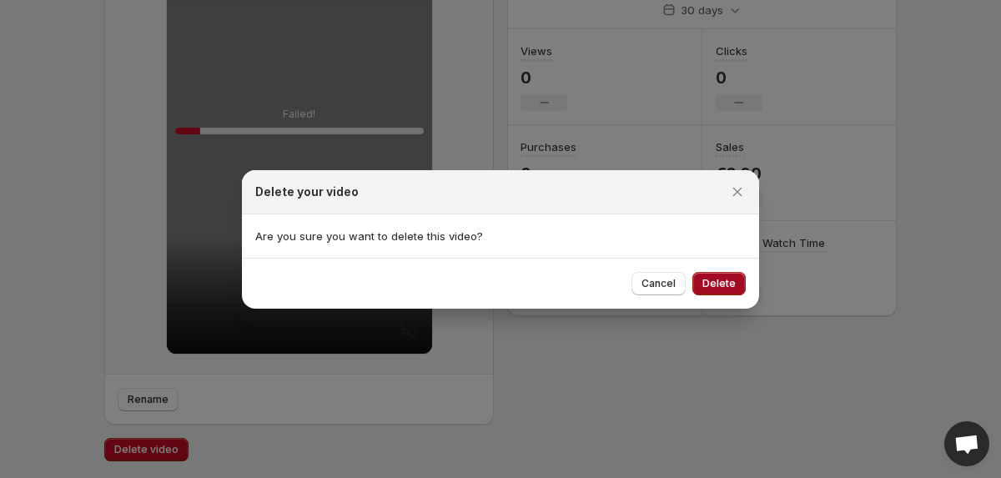
click at [740, 287] on button "Delete" at bounding box center [718, 283] width 53 height 23
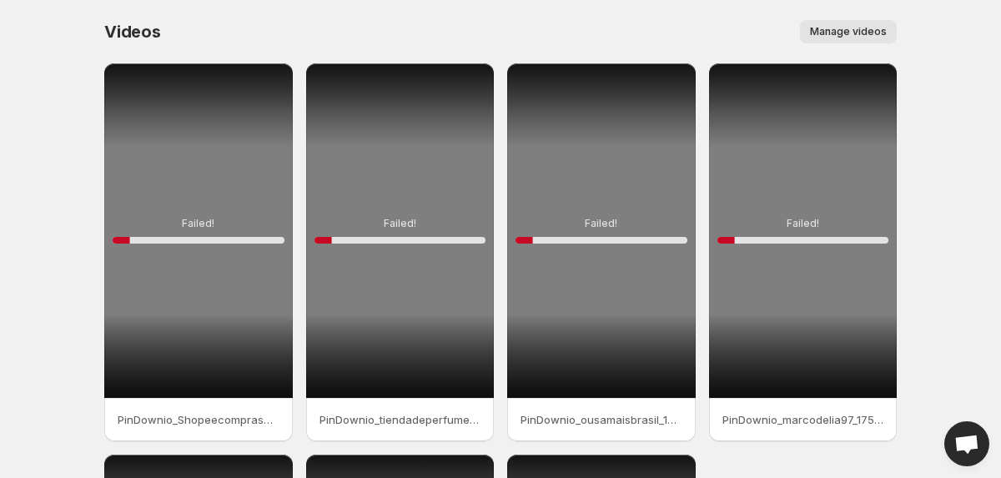
click at [178, 277] on div "Failed! 10 %" at bounding box center [198, 230] width 189 height 334
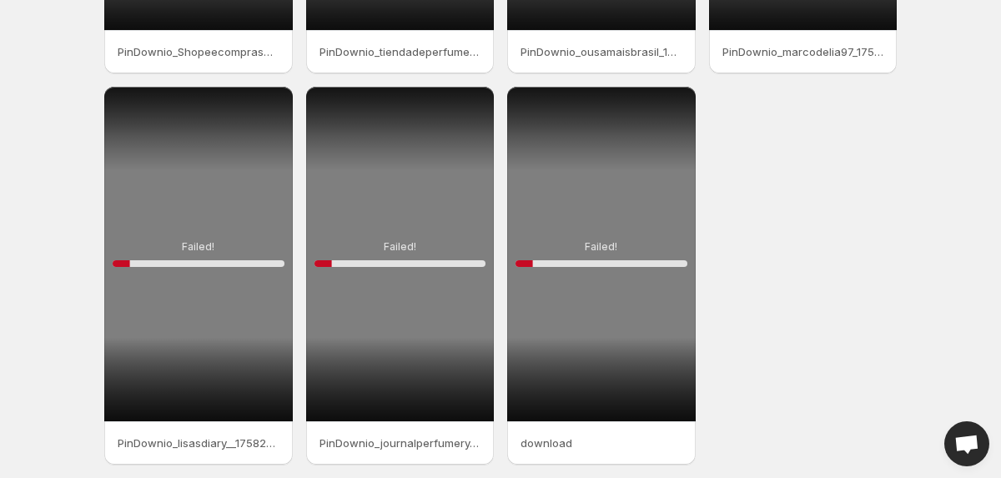
scroll to position [431, 0]
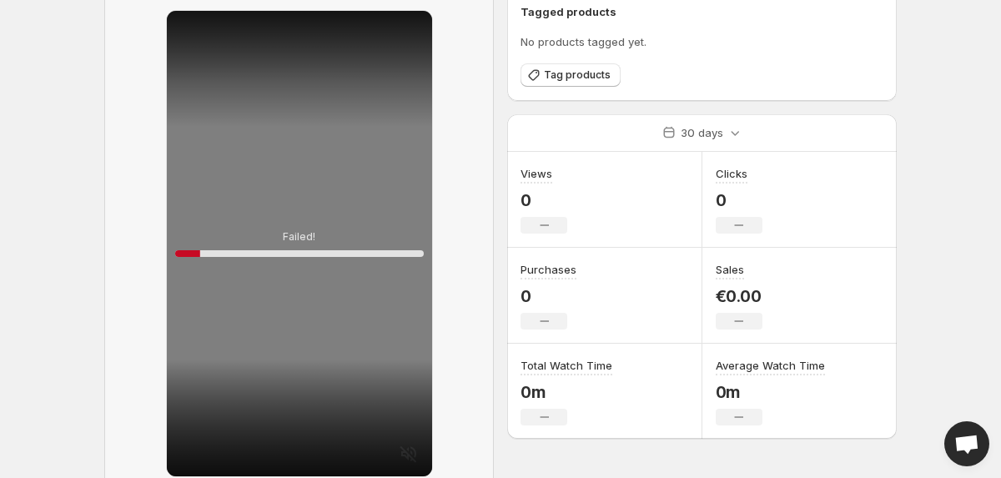
scroll to position [196, 0]
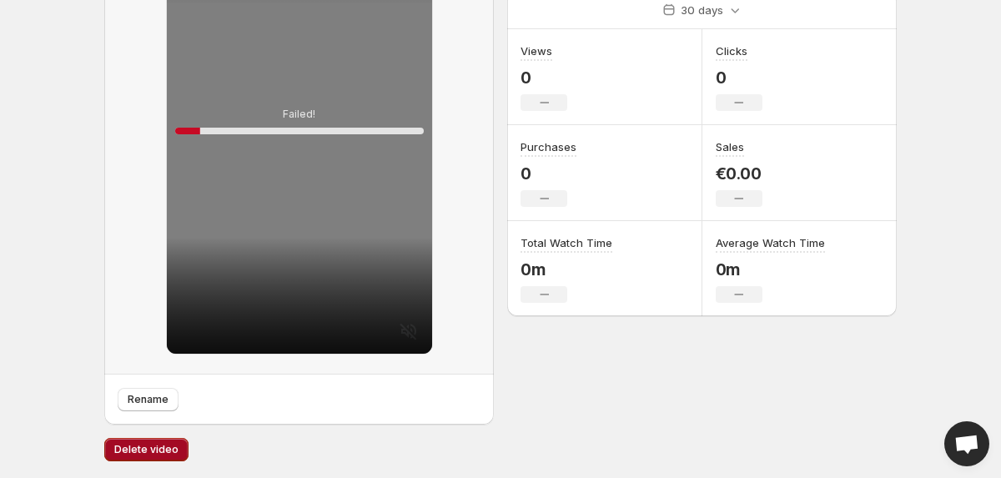
click at [145, 448] on span "Delete video" at bounding box center [146, 449] width 64 height 13
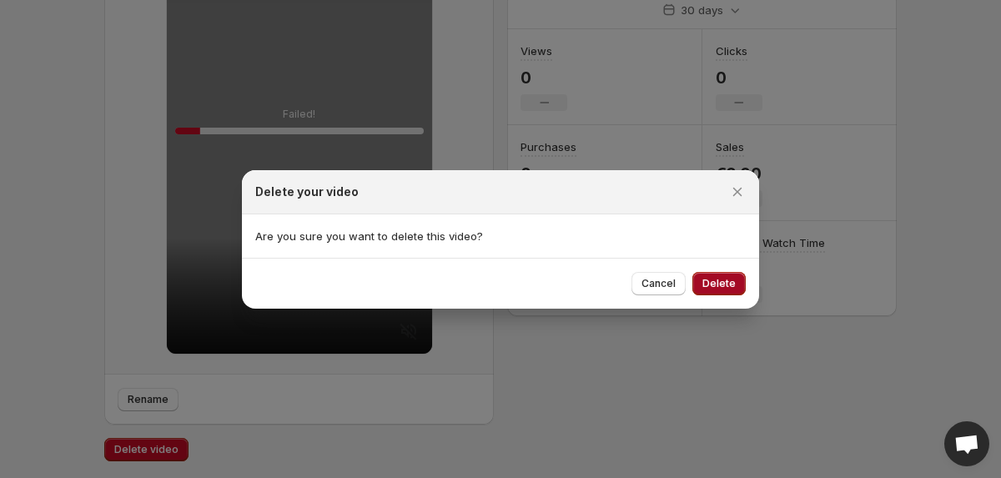
click at [717, 276] on button "Delete" at bounding box center [718, 283] width 53 height 23
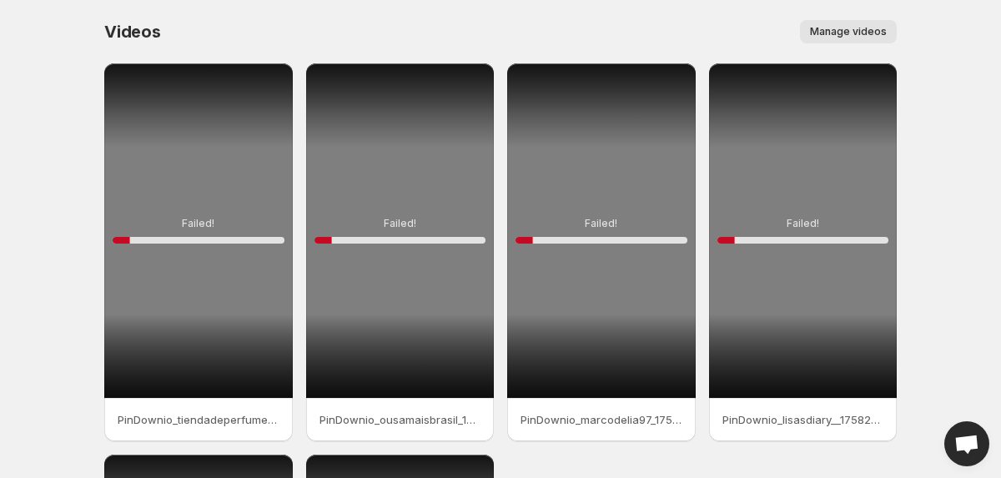
click at [231, 199] on div "Failed! 10 %" at bounding box center [198, 230] width 189 height 334
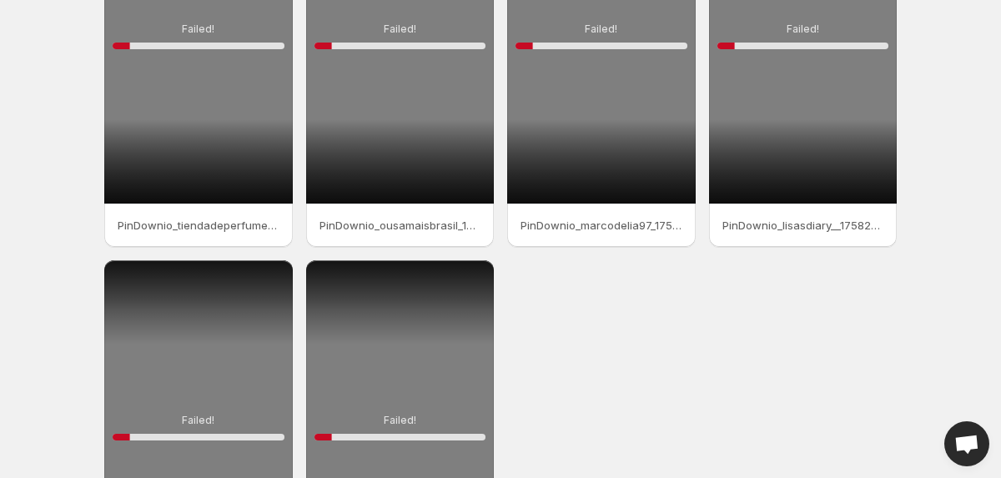
scroll to position [431, 0]
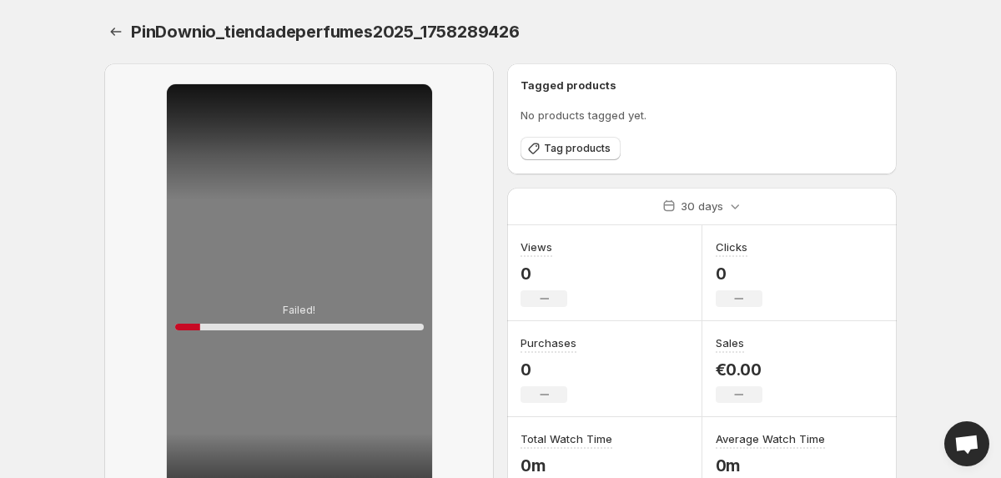
scroll to position [196, 0]
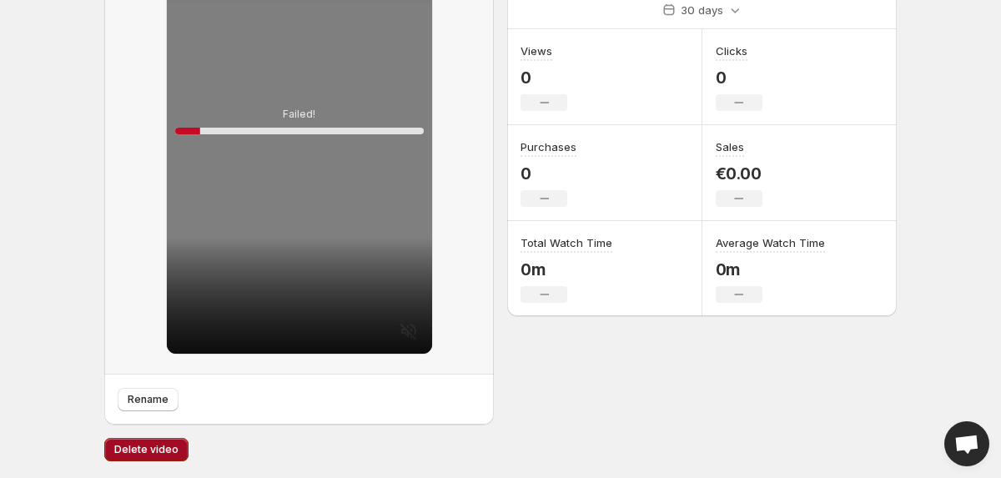
click at [150, 448] on span "Delete video" at bounding box center [146, 449] width 64 height 13
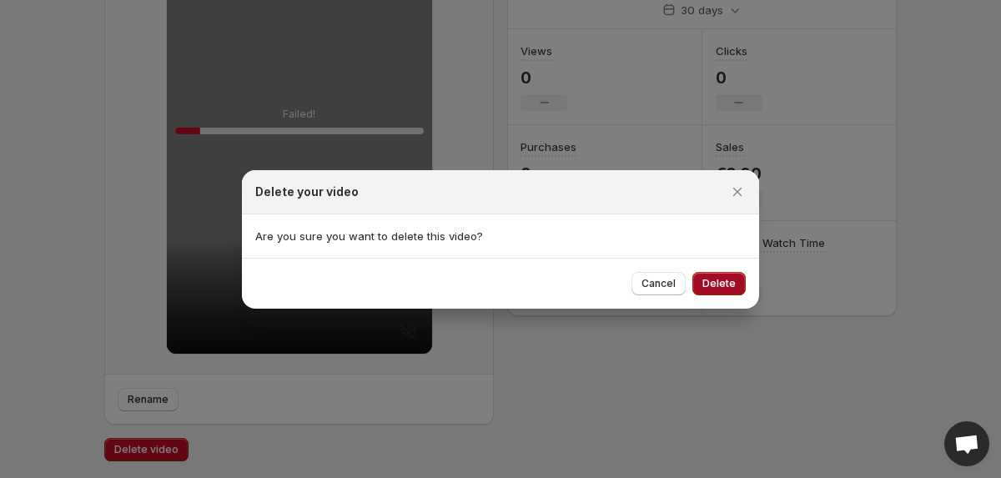
click at [727, 284] on span "Delete" at bounding box center [718, 283] width 33 height 13
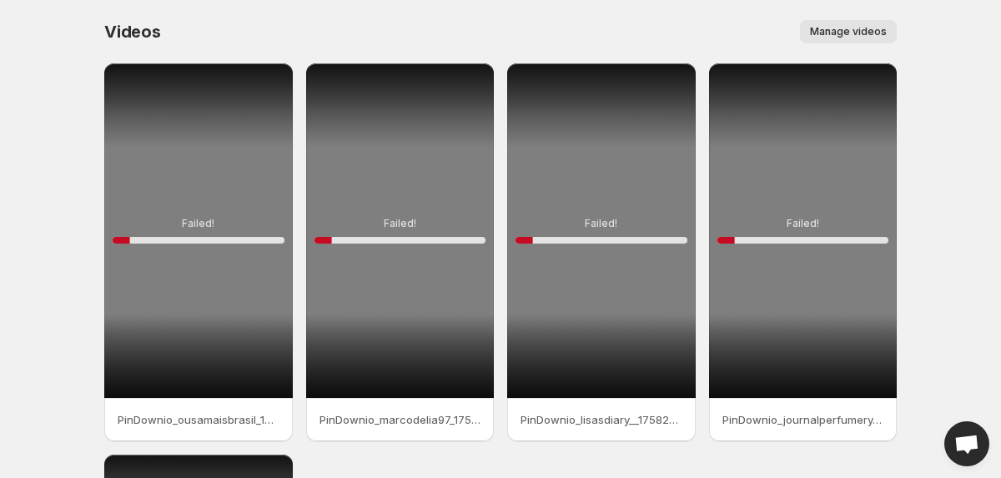
click at [197, 293] on div "Failed! 10 %" at bounding box center [198, 230] width 189 height 334
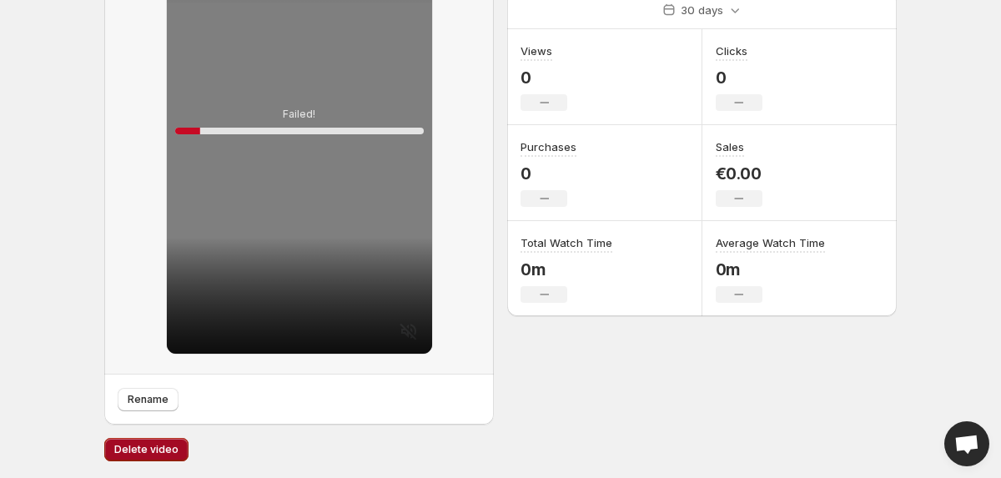
click at [157, 450] on span "Delete video" at bounding box center [146, 449] width 64 height 13
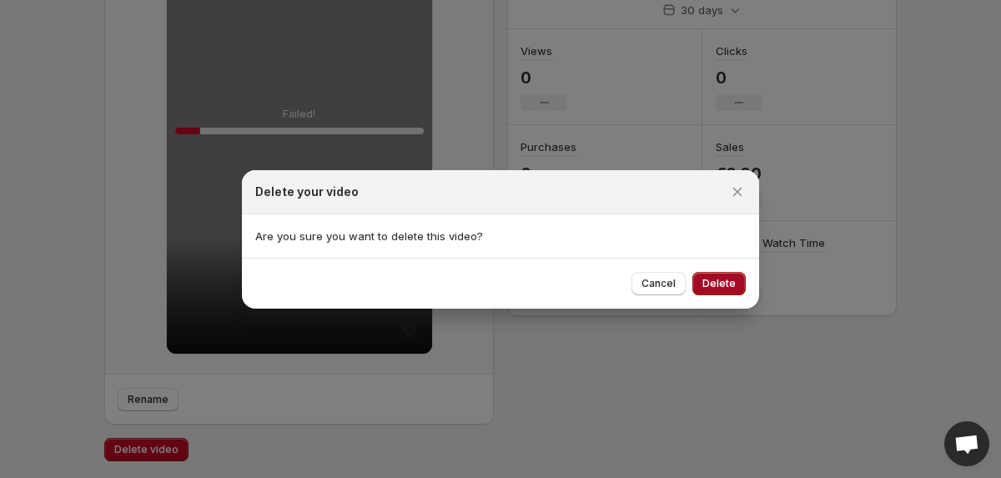
click at [724, 287] on span "Delete" at bounding box center [718, 283] width 33 height 13
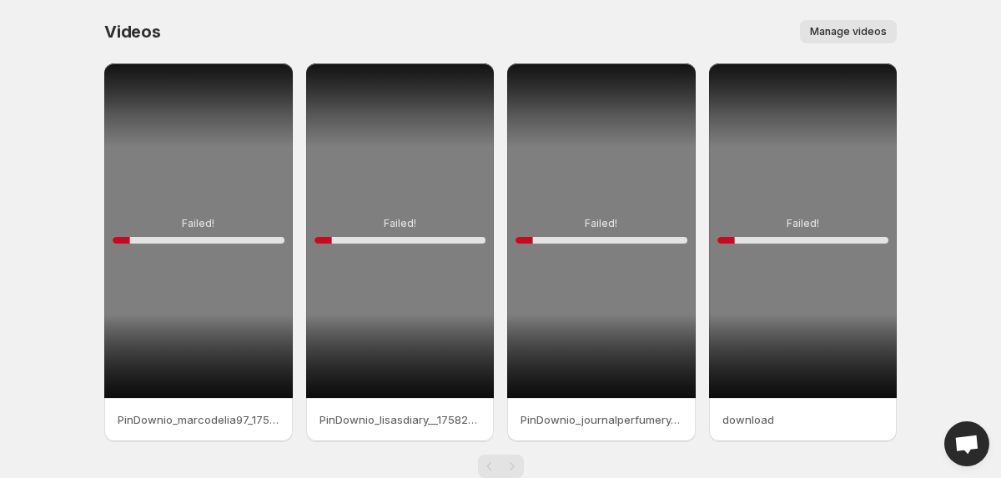
click at [213, 284] on div "Failed! 10 %" at bounding box center [198, 230] width 189 height 334
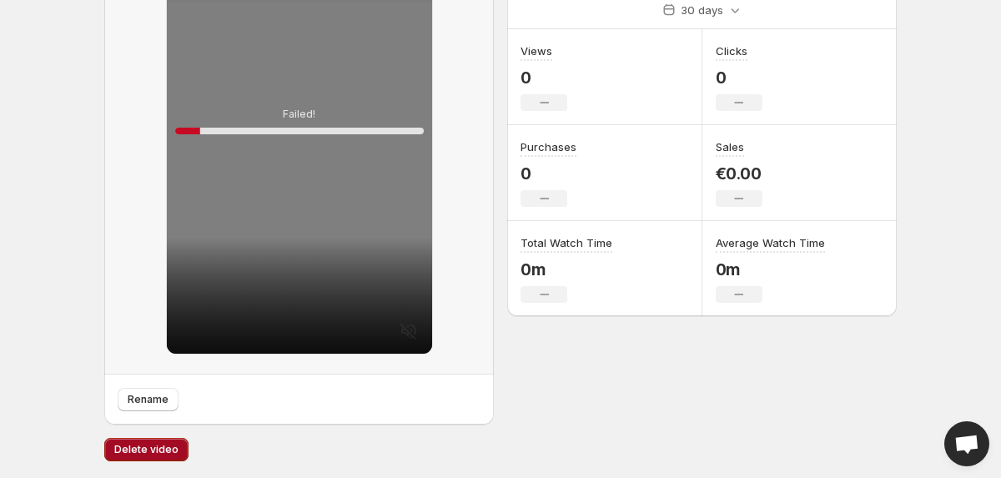
click at [143, 443] on span "Delete video" at bounding box center [146, 449] width 64 height 13
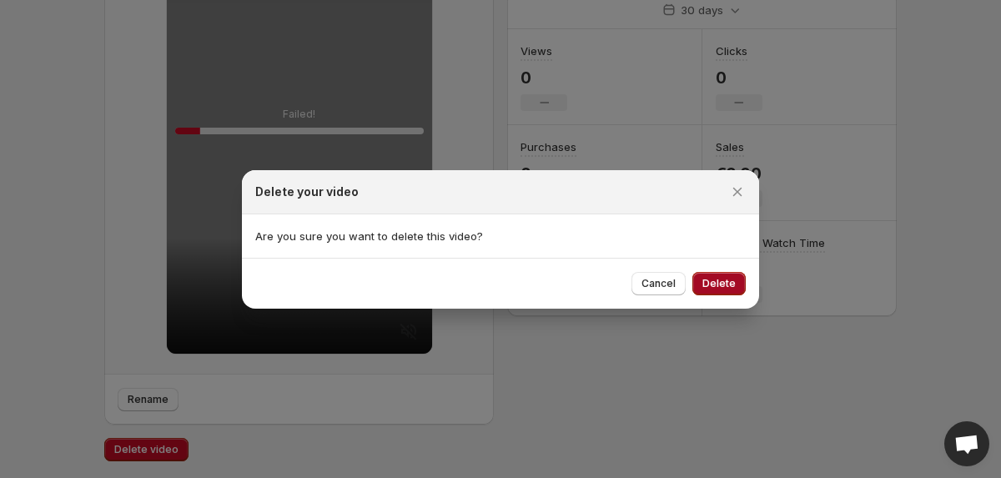
click at [701, 277] on button "Delete" at bounding box center [718, 283] width 53 height 23
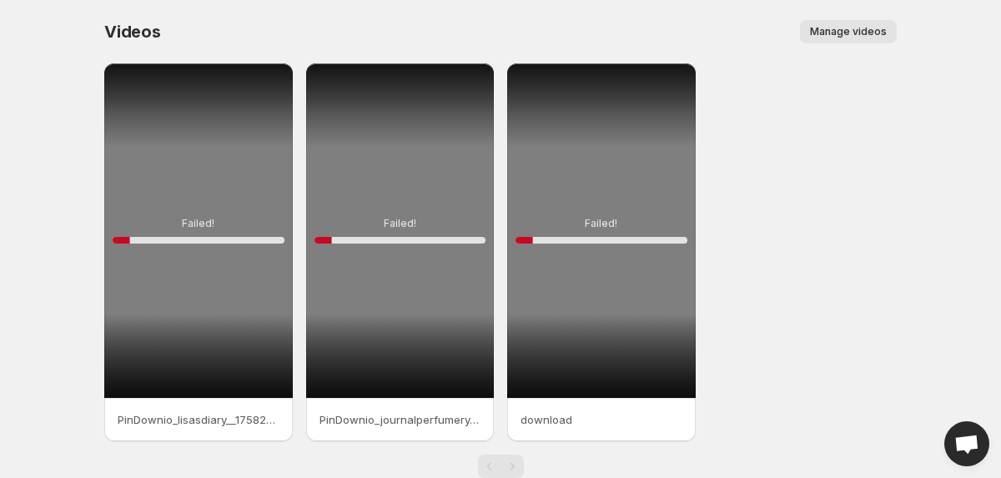
click at [234, 232] on div "Failed! 10 %" at bounding box center [198, 230] width 189 height 334
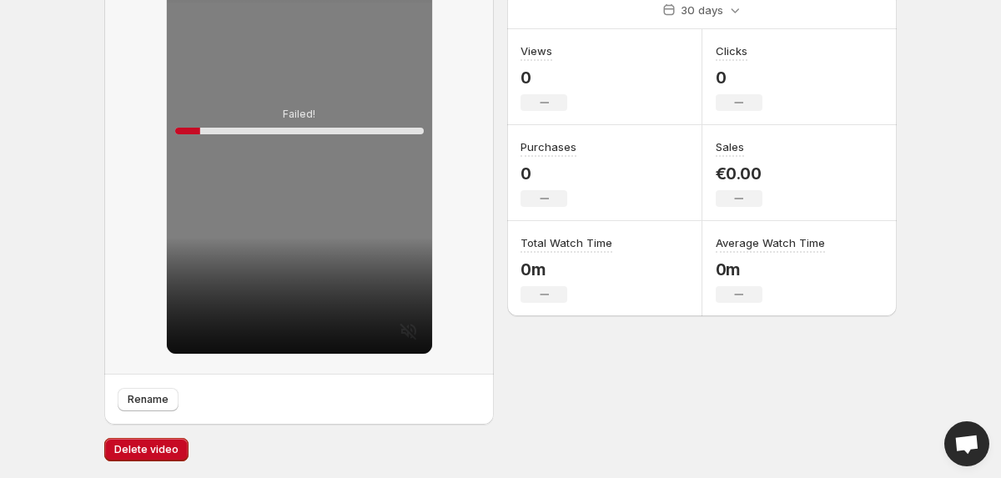
click at [132, 462] on div "Delete video" at bounding box center [500, 458] width 792 height 40
click at [133, 450] on span "Delete video" at bounding box center [146, 449] width 64 height 13
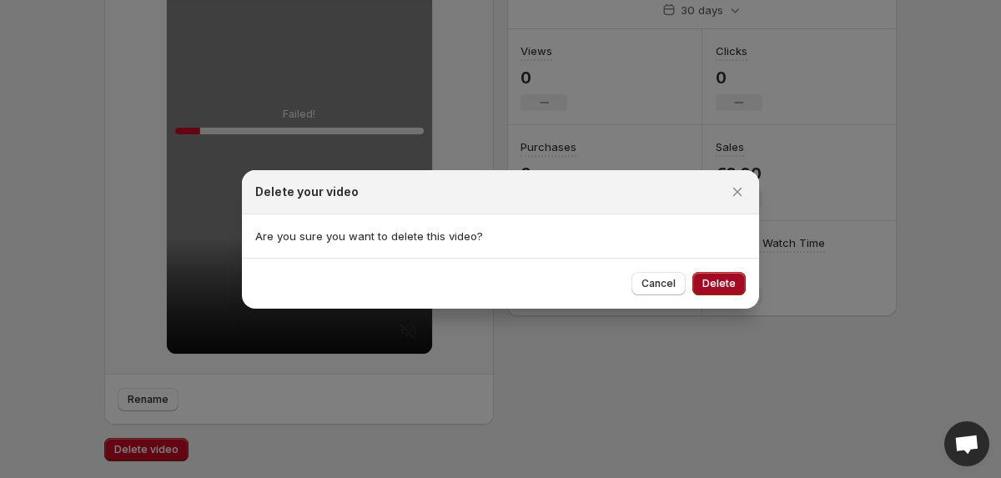
click at [736, 283] on button "Delete" at bounding box center [718, 283] width 53 height 23
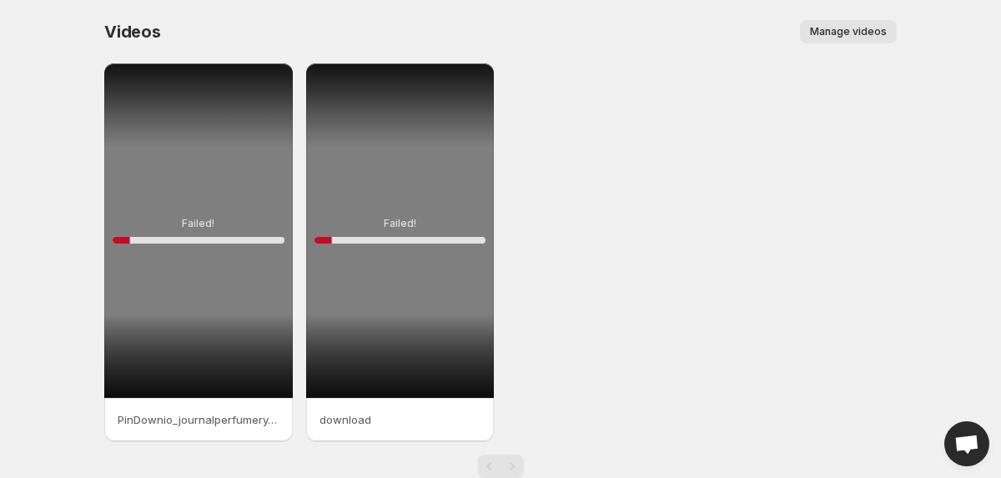
click at [226, 283] on div "Failed! 10 %" at bounding box center [198, 230] width 189 height 334
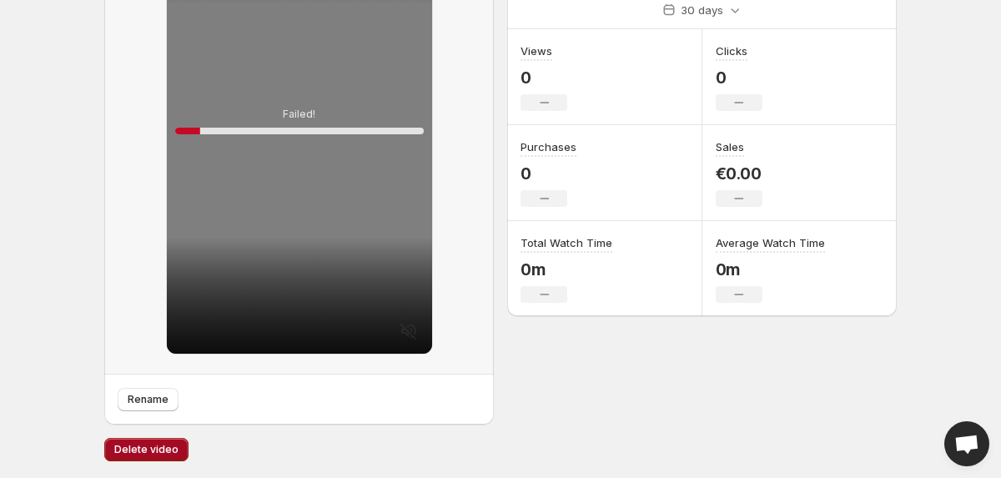
click at [148, 449] on span "Delete video" at bounding box center [146, 449] width 64 height 13
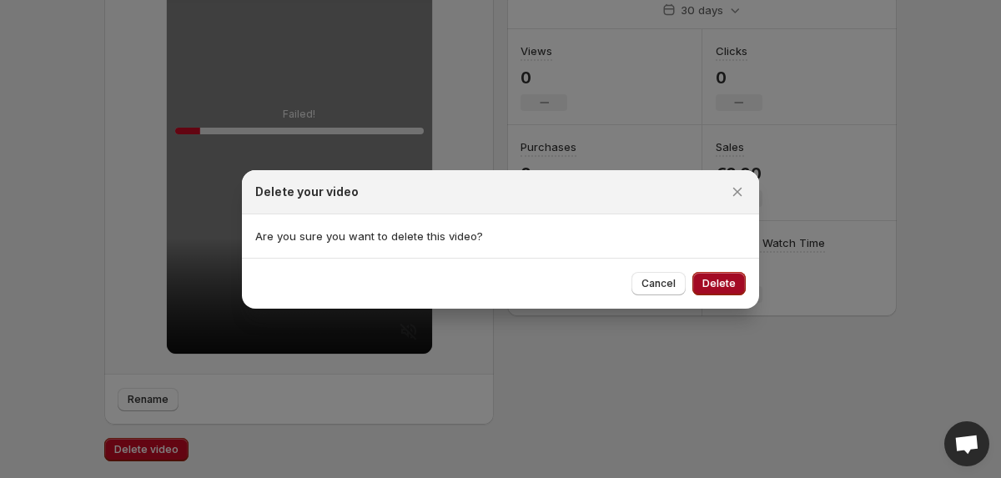
click at [719, 287] on span "Delete" at bounding box center [718, 283] width 33 height 13
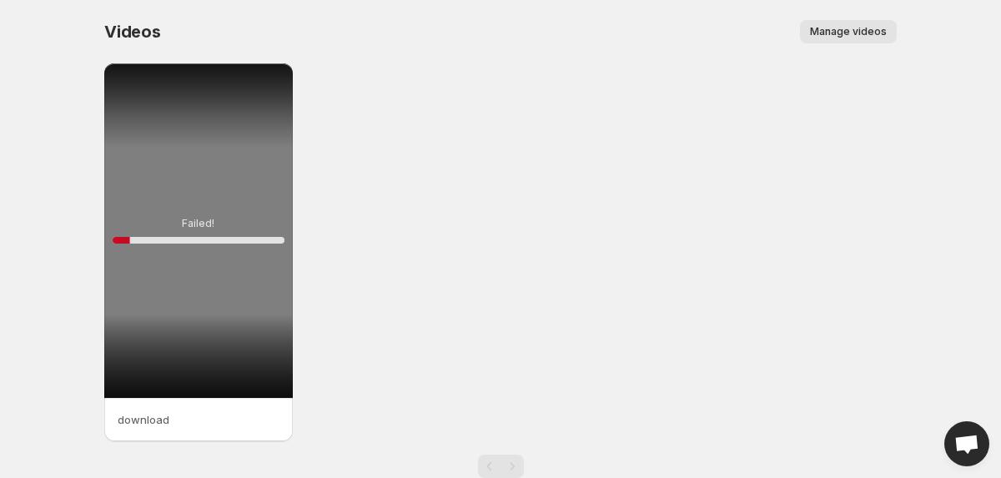
click at [189, 310] on div "Failed! 10 %" at bounding box center [198, 230] width 189 height 334
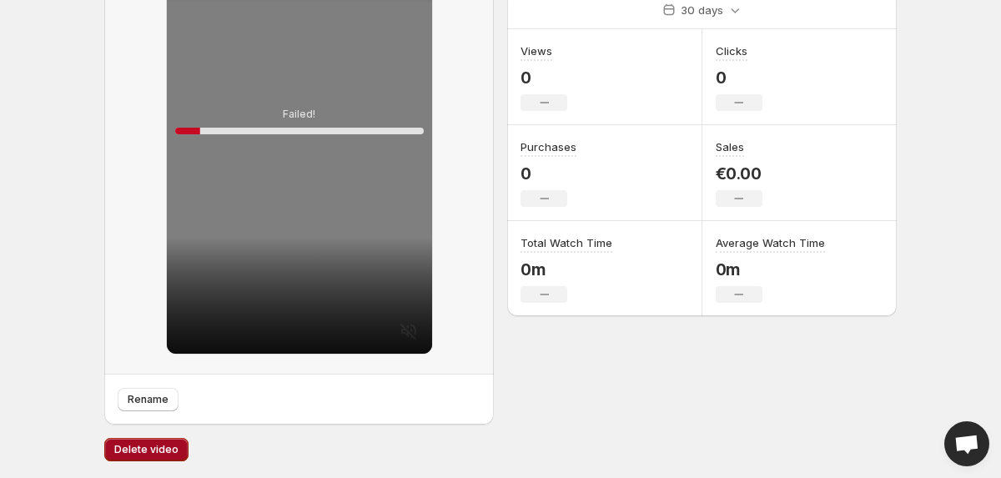
click at [137, 439] on button "Delete video" at bounding box center [146, 449] width 84 height 23
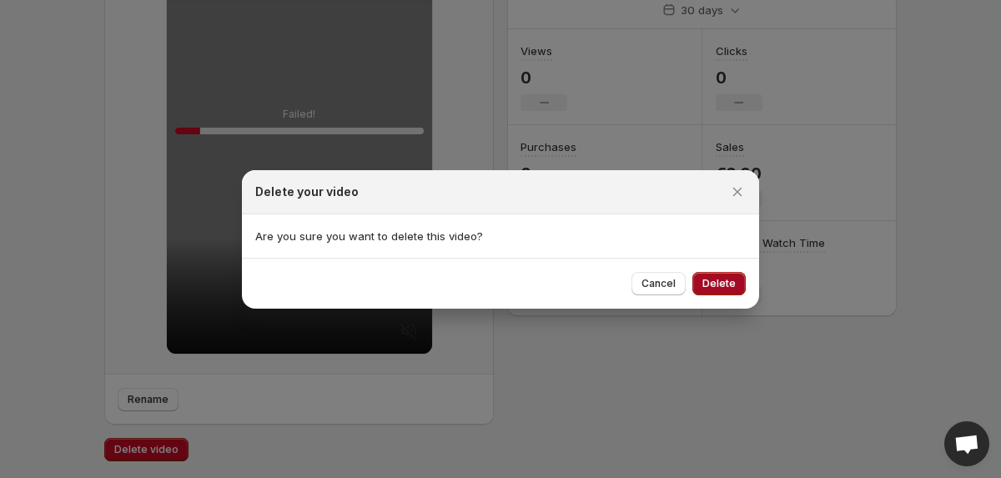
click at [735, 285] on span "Delete" at bounding box center [718, 283] width 33 height 13
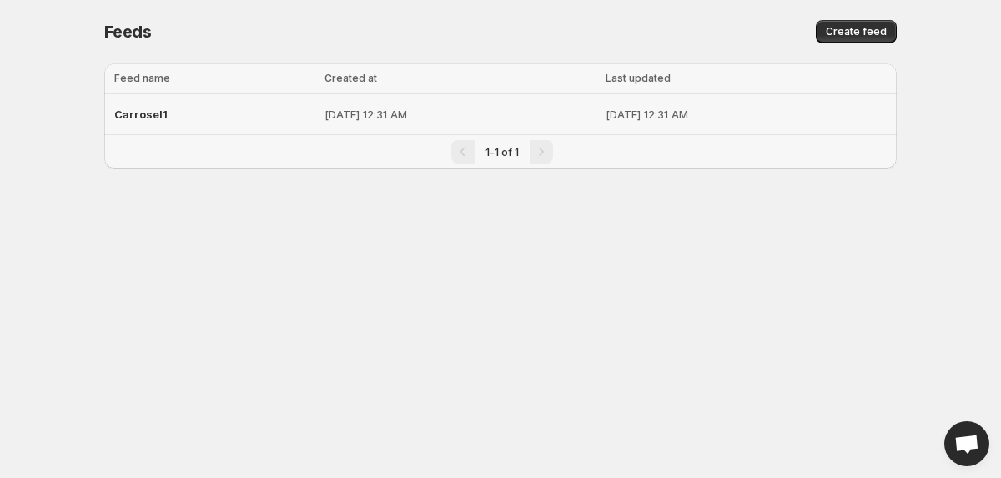
click at [606, 118] on p "Sep 26, 2025, 12:31 AM" at bounding box center [746, 114] width 281 height 17
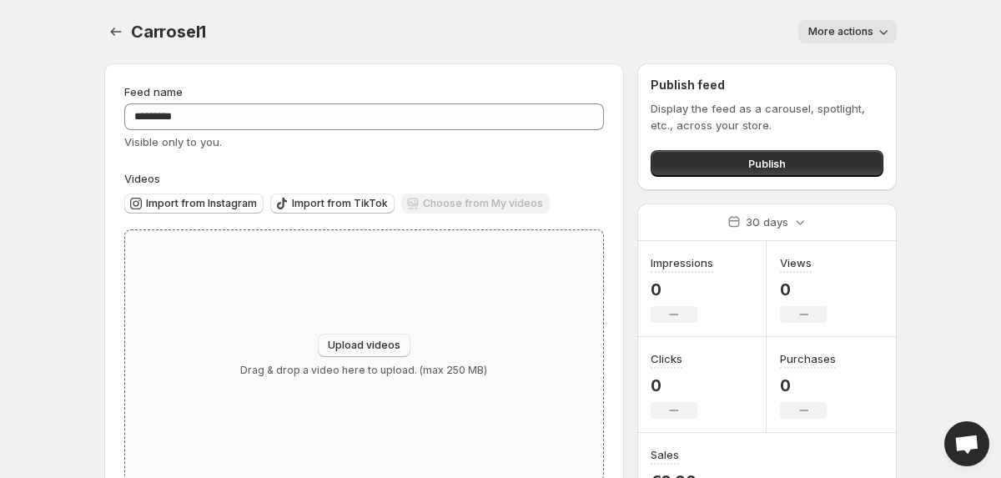
click at [361, 346] on span "Upload videos" at bounding box center [364, 345] width 73 height 13
type input "**********"
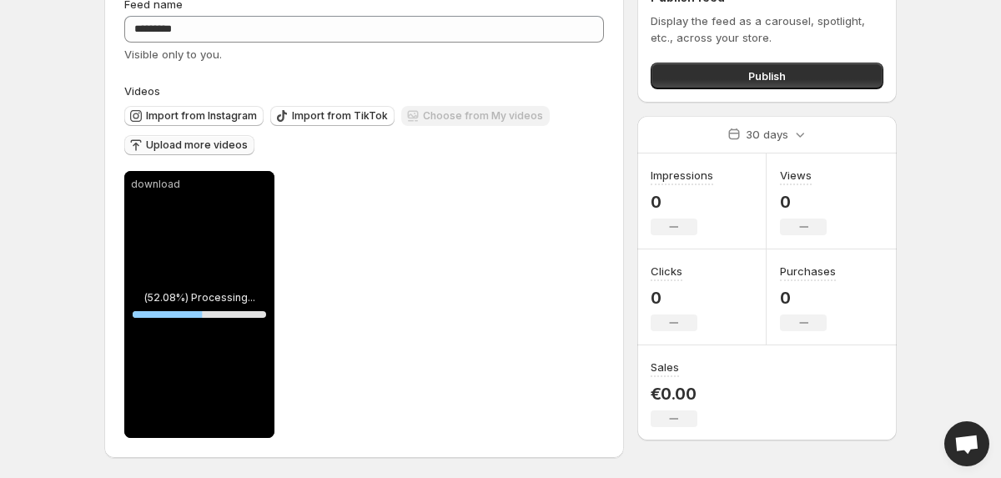
click at [211, 141] on span "Upload more videos" at bounding box center [197, 144] width 102 height 13
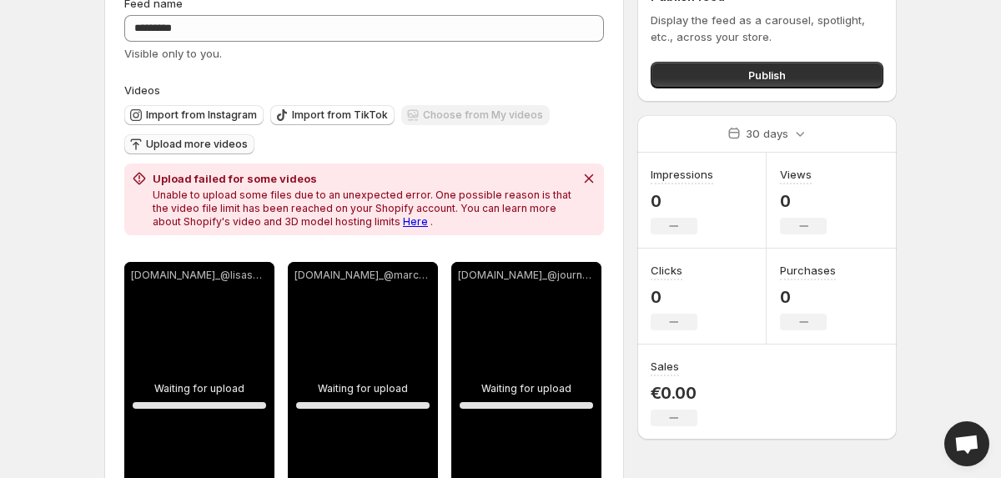
click at [403, 221] on link "Here" at bounding box center [415, 221] width 25 height 13
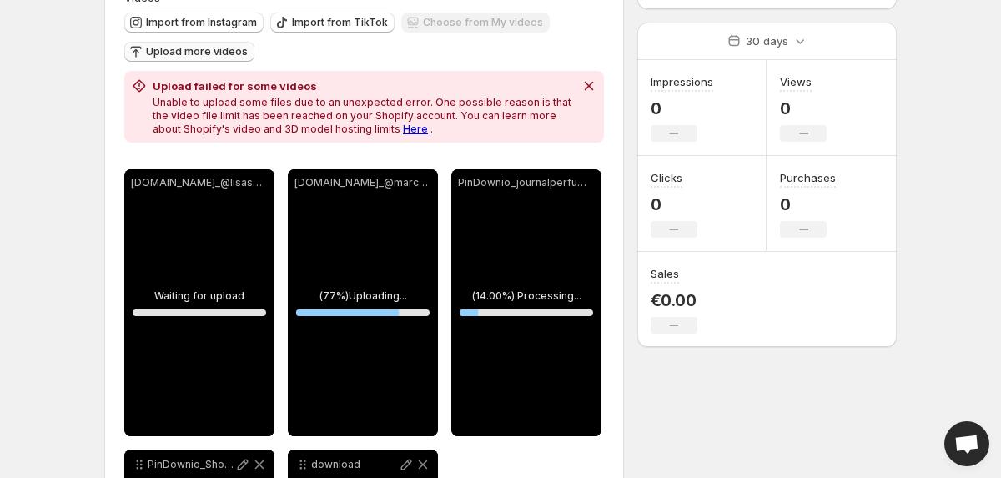
scroll to position [245, 0]
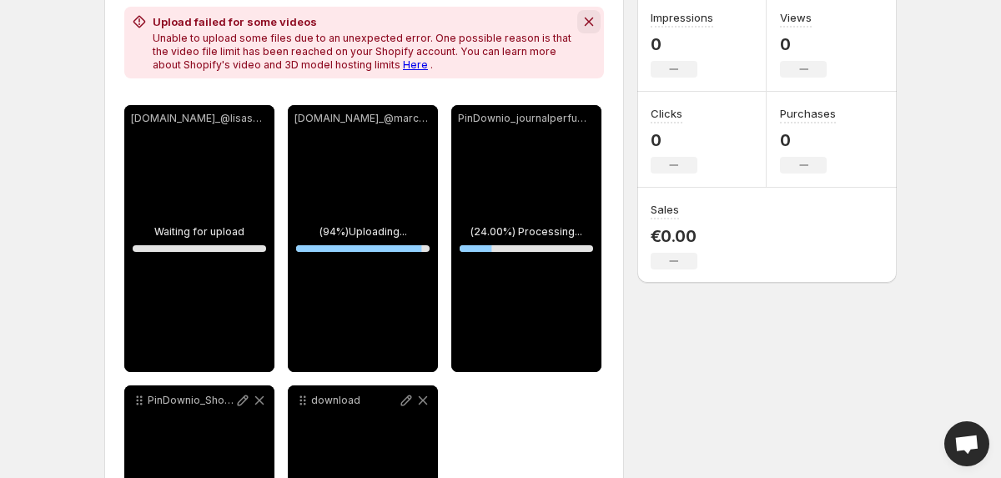
click at [587, 11] on button "Dismiss notification" at bounding box center [588, 21] width 23 height 23
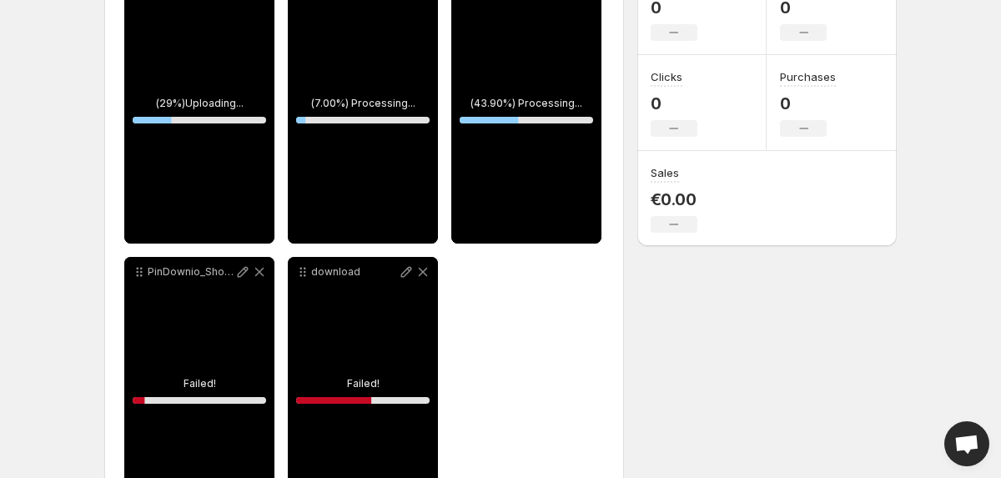
scroll to position [290, 0]
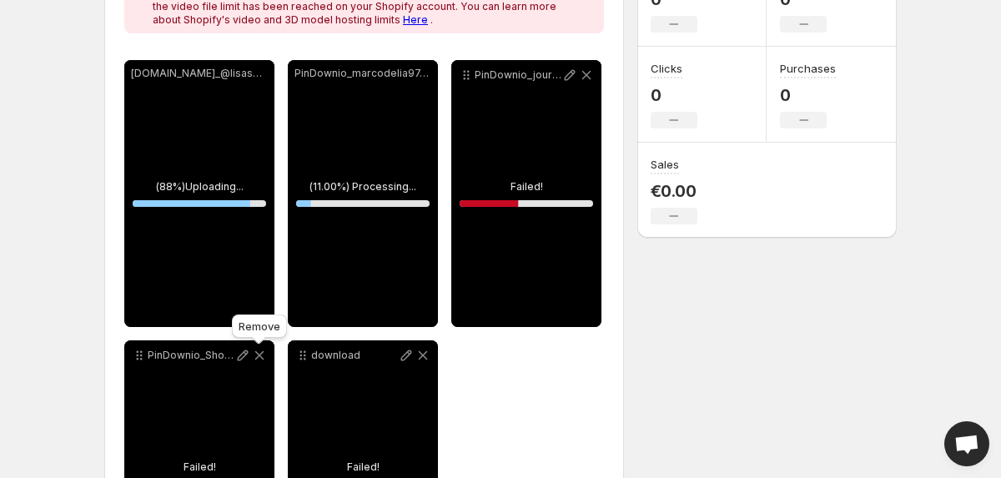
click at [255, 351] on icon at bounding box center [259, 355] width 17 height 17
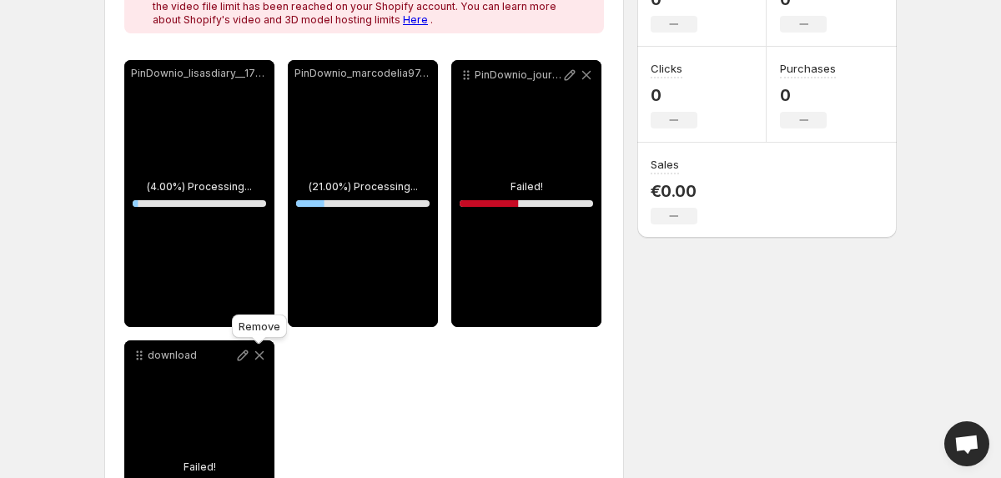
click at [255, 349] on icon at bounding box center [259, 355] width 17 height 17
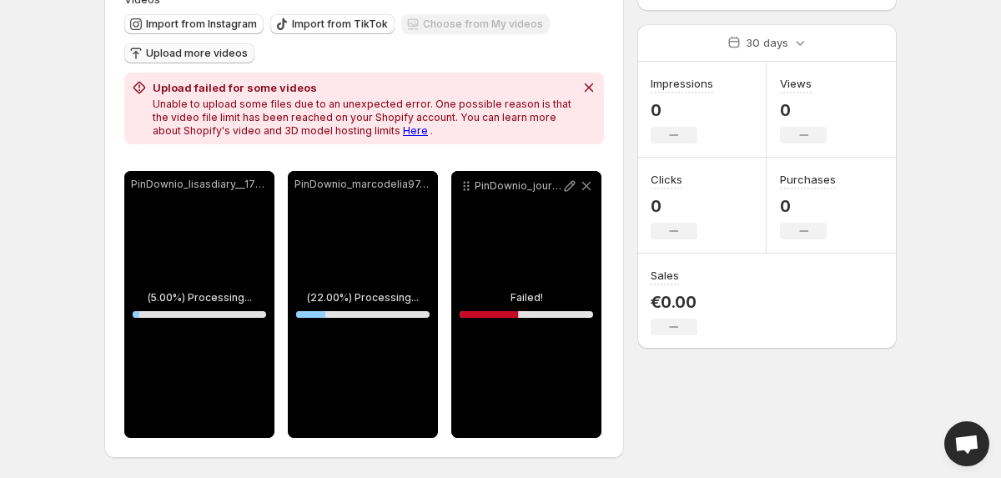
scroll to position [180, 0]
click at [586, 190] on icon at bounding box center [586, 186] width 17 height 17
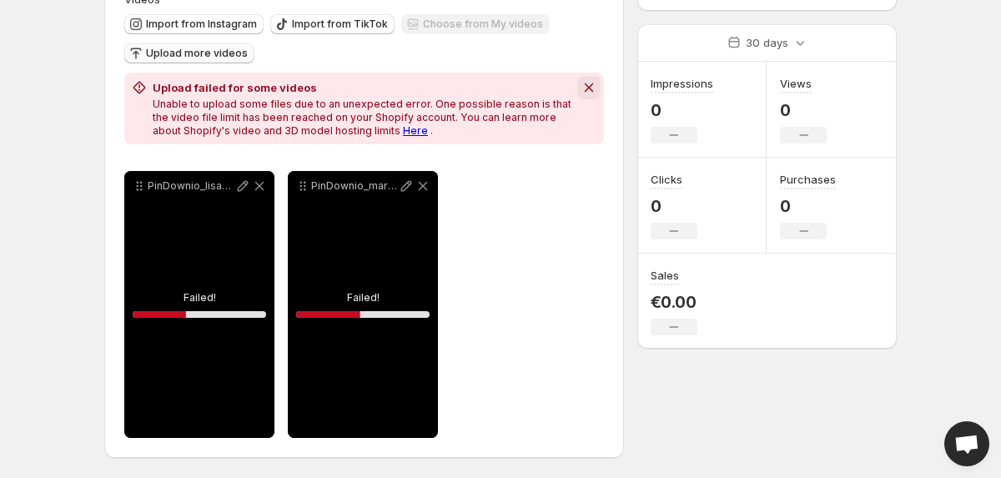
click at [590, 84] on icon "Dismiss notification" at bounding box center [589, 87] width 17 height 17
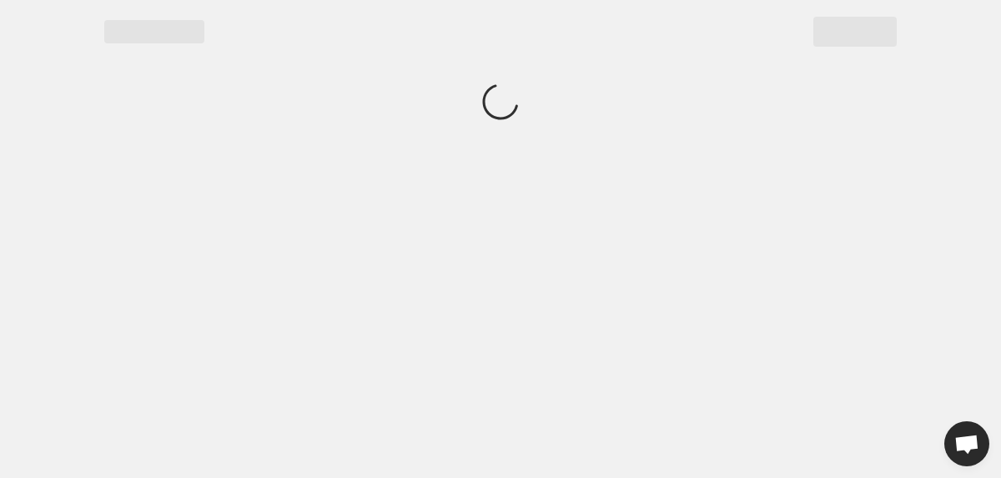
scroll to position [0, 0]
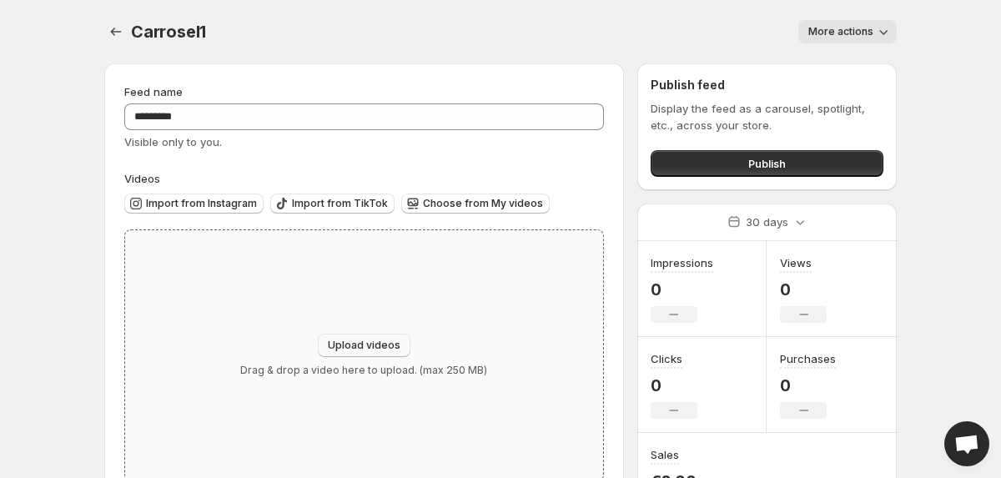
click at [377, 338] on button "Upload videos" at bounding box center [364, 345] width 93 height 23
type input "**********"
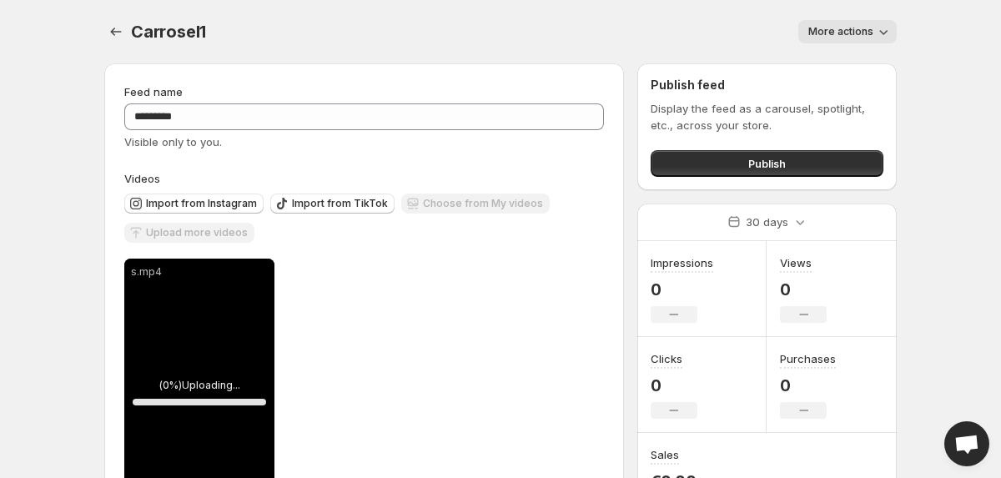
scroll to position [88, 0]
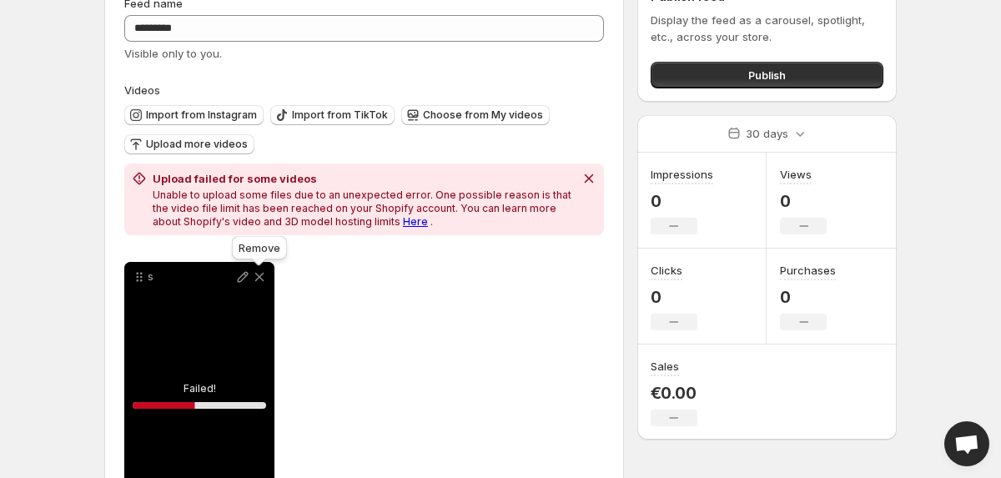
click at [260, 280] on icon at bounding box center [259, 277] width 17 height 17
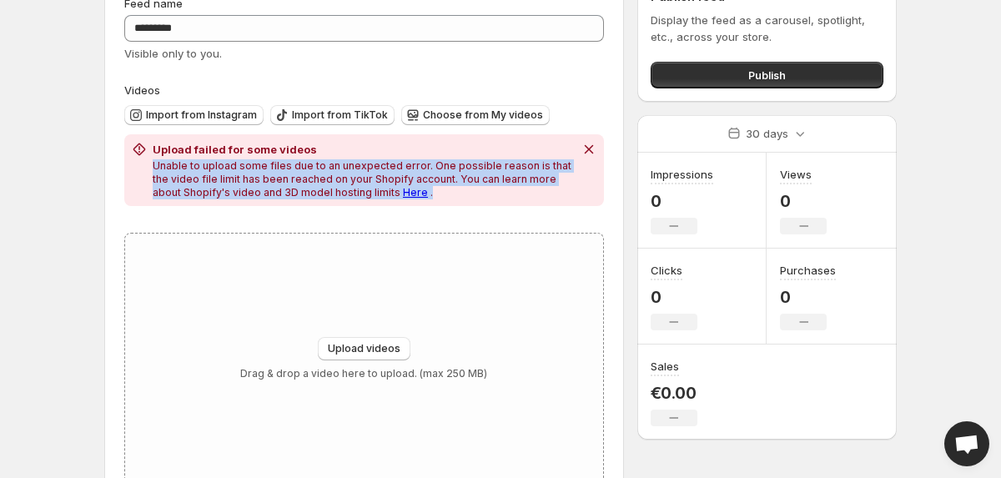
drag, startPoint x: 148, startPoint y: 164, endPoint x: 398, endPoint y: 191, distance: 250.8
click at [398, 191] on div "Upload failed for some videos Unable to upload some files due to an unexpected …" at bounding box center [352, 170] width 443 height 58
copy p "Unable to upload some files due to an unexpected error. One possible reason is …"
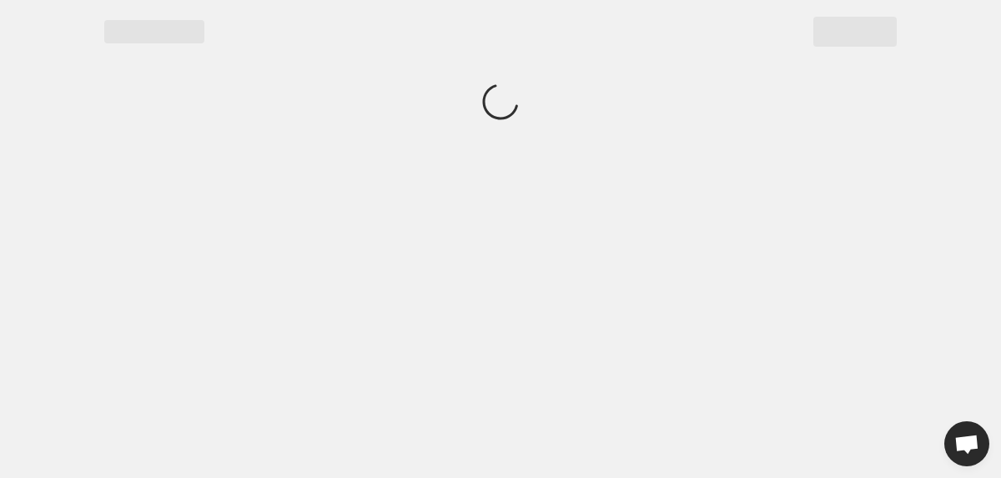
scroll to position [0, 0]
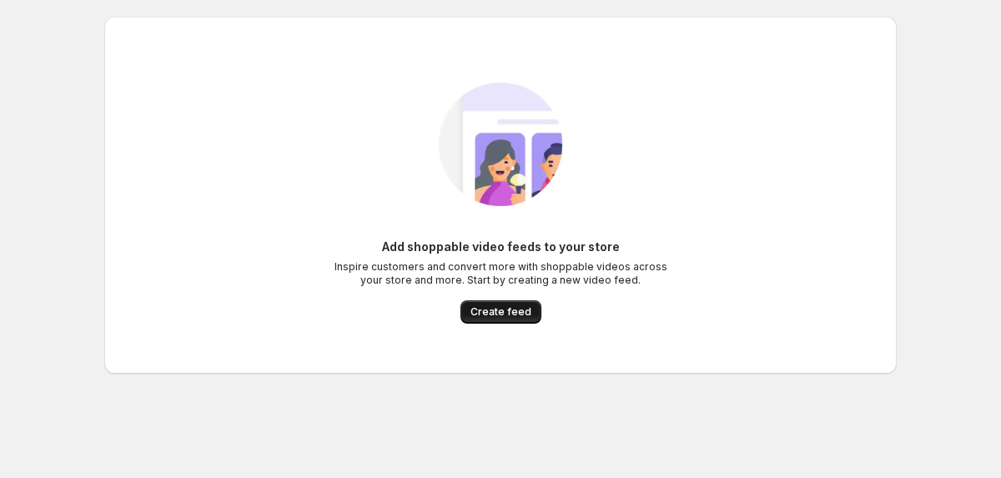
click at [482, 311] on span "Create feed" at bounding box center [500, 311] width 61 height 13
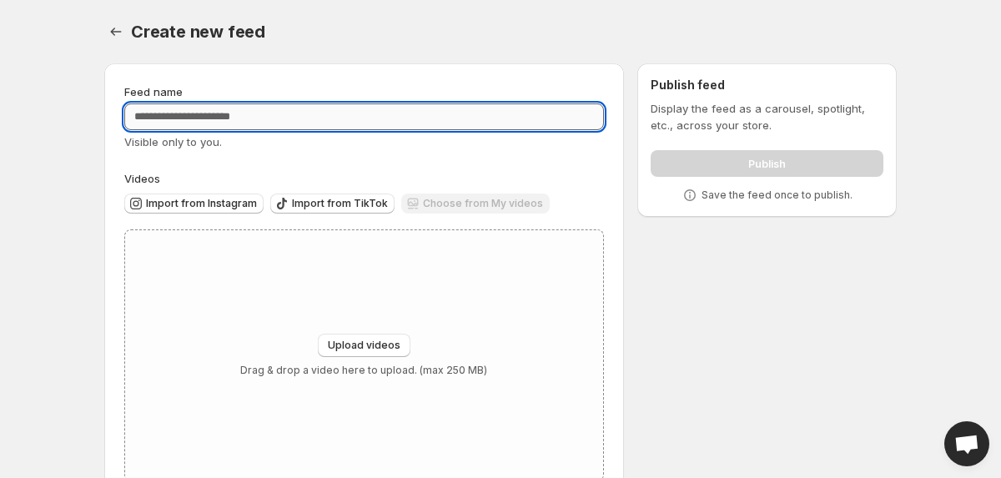
click at [261, 105] on input "Feed name" at bounding box center [364, 116] width 480 height 27
type input "****"
click at [292, 285] on div "Upload videos Drag & drop a video here to upload. (max 250 MB)" at bounding box center [364, 355] width 478 height 250
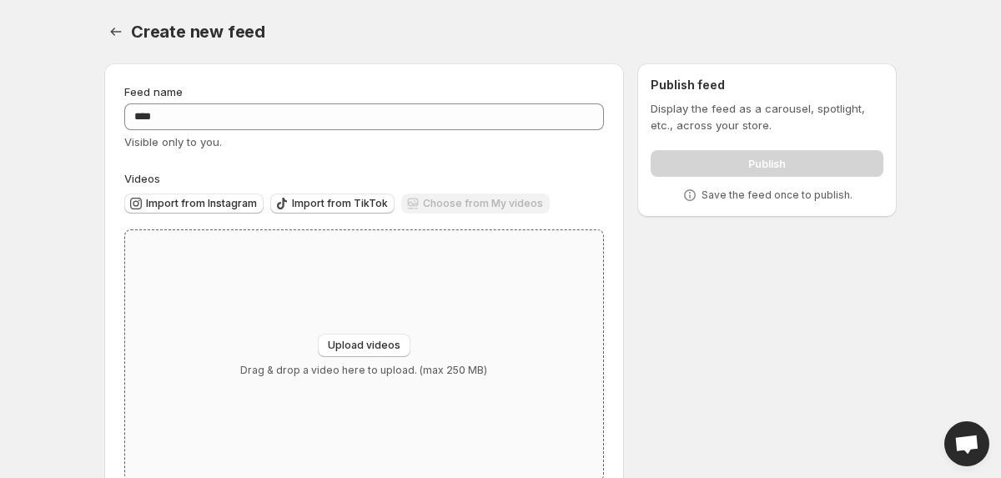
type input "**********"
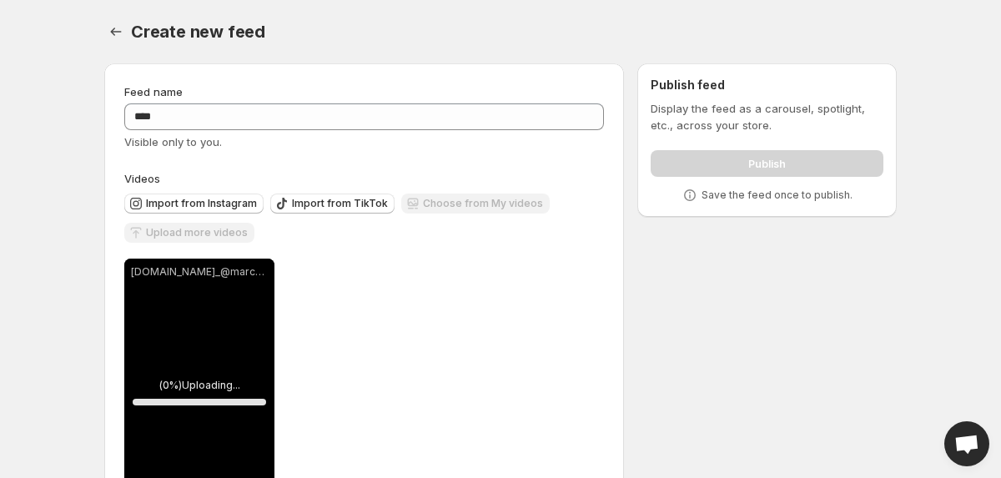
scroll to position [88, 0]
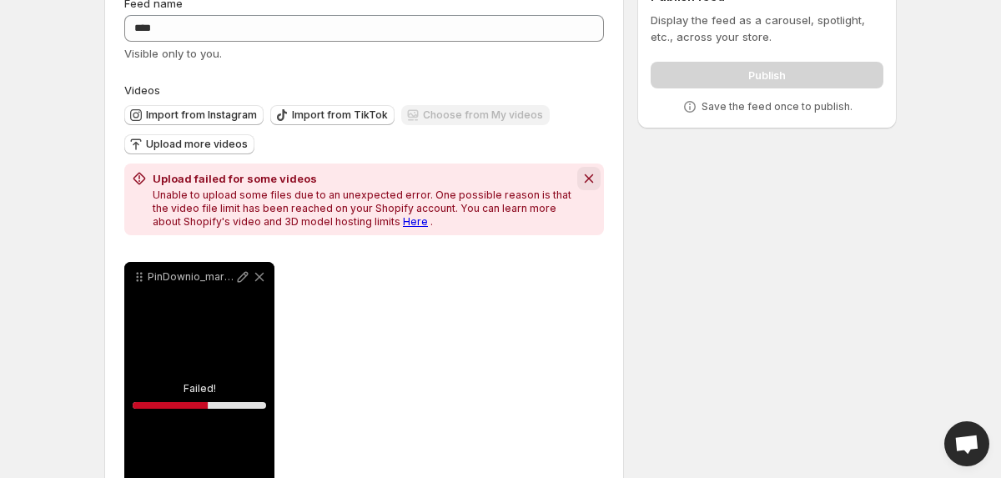
click at [592, 173] on icon "Dismiss notification" at bounding box center [589, 178] width 17 height 17
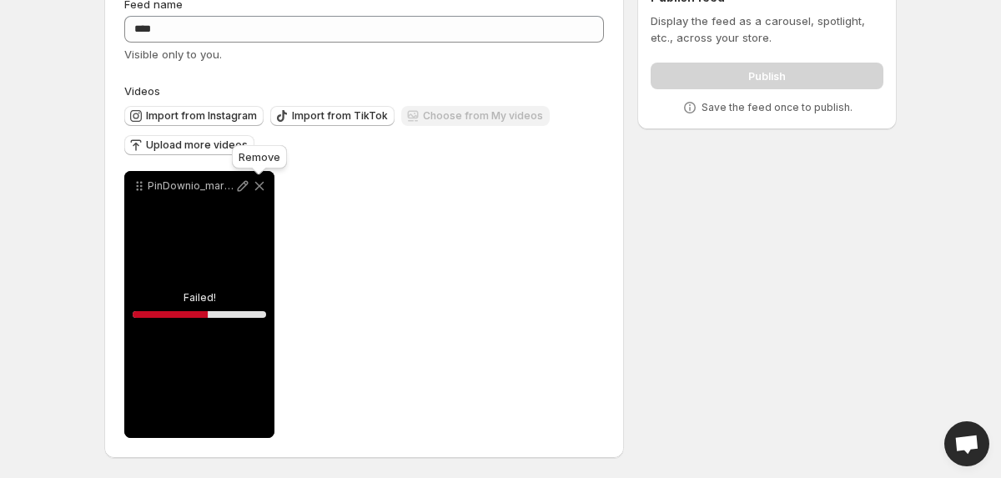
click at [264, 185] on icon at bounding box center [259, 186] width 17 height 17
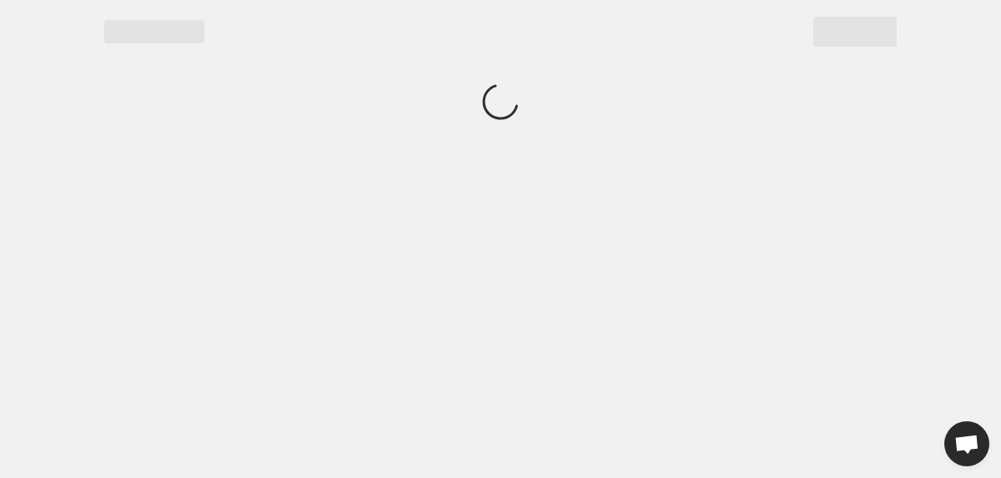
scroll to position [0, 0]
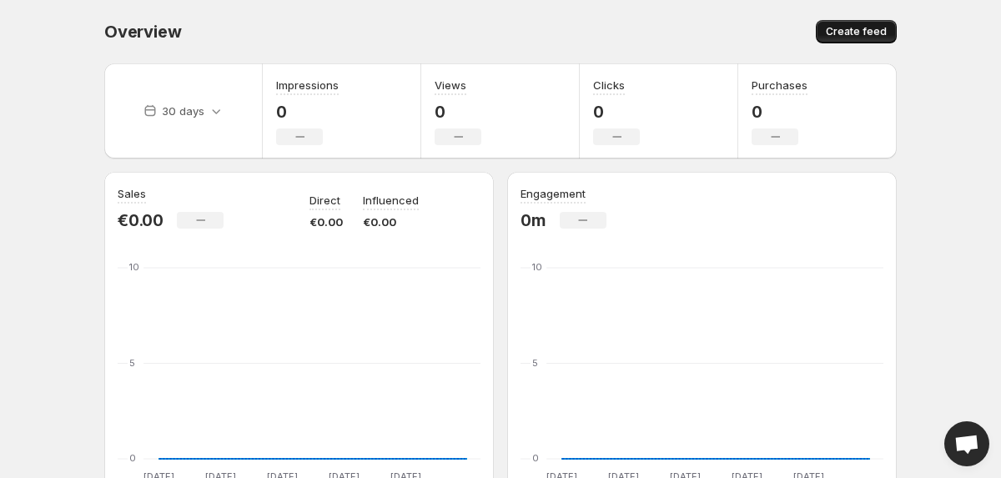
click at [837, 28] on span "Create feed" at bounding box center [856, 31] width 61 height 13
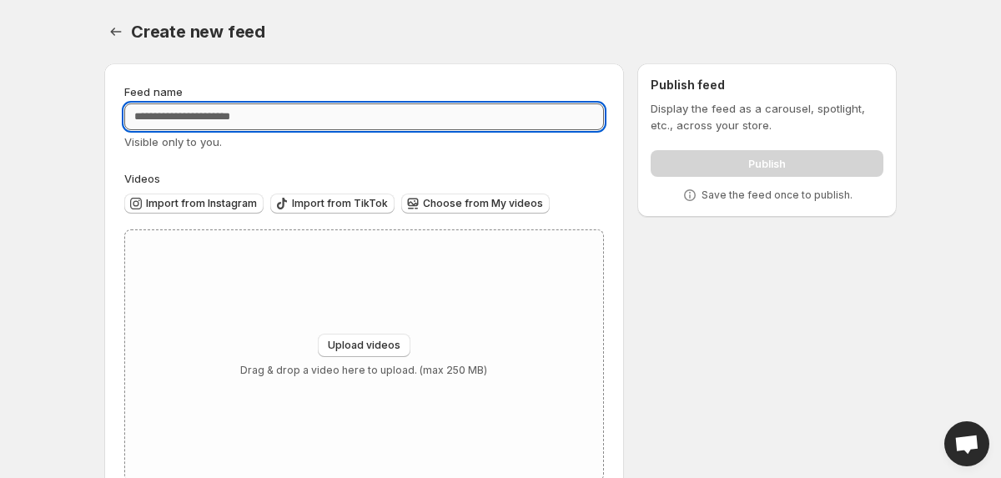
click at [268, 120] on input "Feed name" at bounding box center [364, 116] width 480 height 27
type input "****"
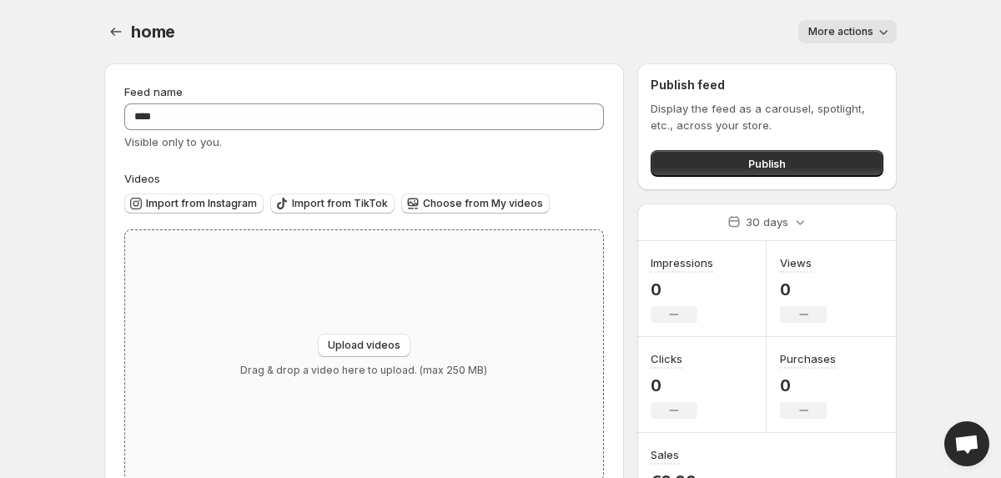
click at [359, 321] on div "Upload videos Drag & drop a video here to upload. (max 250 MB)" at bounding box center [364, 355] width 478 height 250
type input "**********"
